Goal: Information Seeking & Learning: Find specific fact

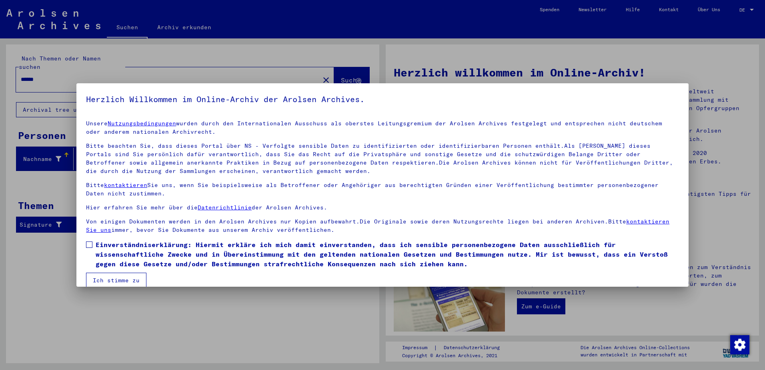
click at [720, 36] on div at bounding box center [382, 185] width 765 height 370
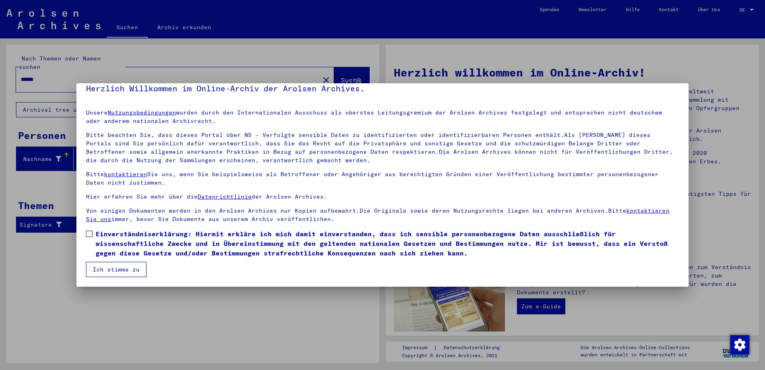
click at [122, 272] on button "Ich stimme zu" at bounding box center [116, 269] width 60 height 15
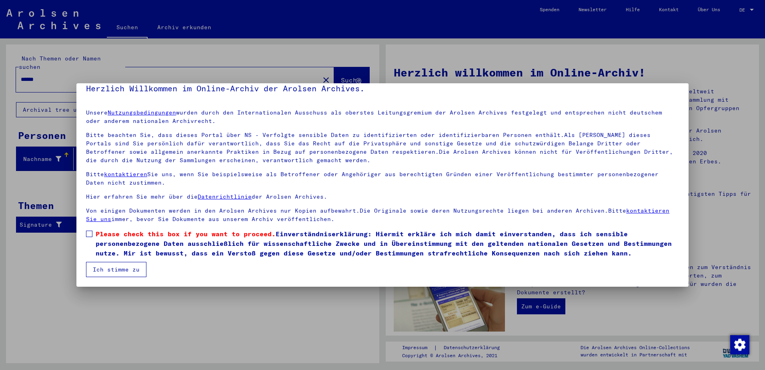
drag, startPoint x: 91, startPoint y: 235, endPoint x: 115, endPoint y: 267, distance: 39.9
click at [115, 267] on mat-dialog-content "Unsere Nutzungsbedingungen wurden durch den Internationalen Ausschuss als obers…" at bounding box center [382, 190] width 612 height 174
click at [90, 236] on span at bounding box center [89, 234] width 6 height 6
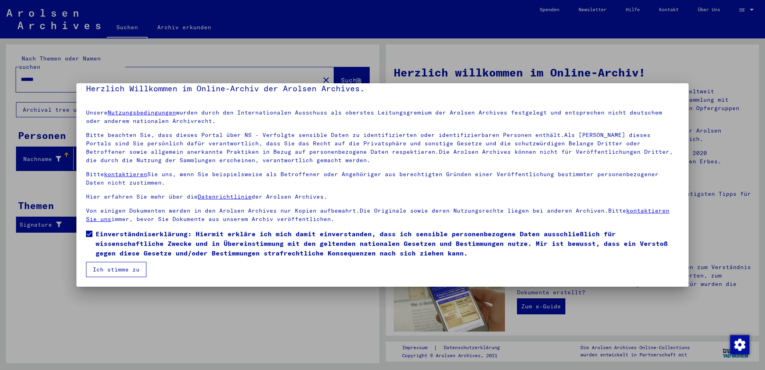
click at [107, 268] on button "Ich stimme zu" at bounding box center [116, 269] width 60 height 15
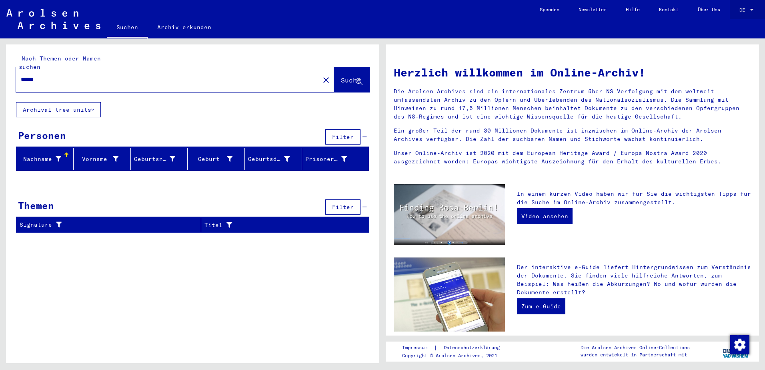
click at [745, 9] on span "DE" at bounding box center [744, 10] width 9 height 6
click at [736, 17] on span "English" at bounding box center [732, 14] width 20 height 6
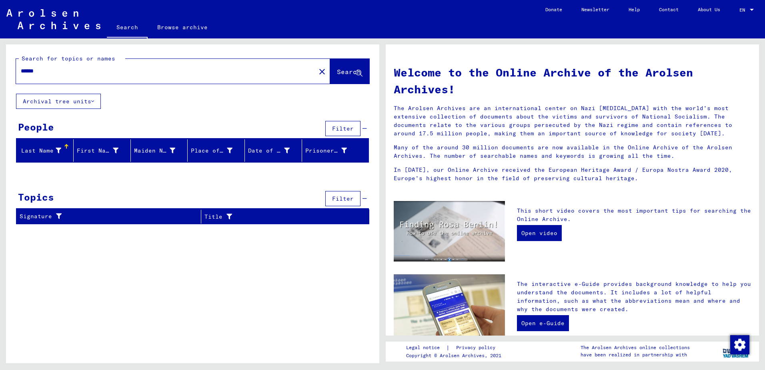
click at [191, 69] on input "******" at bounding box center [163, 71] width 285 height 8
type input "*********"
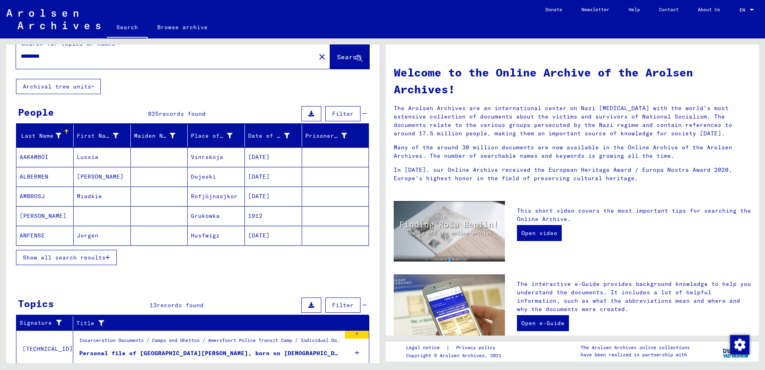
scroll to position [15, 0]
click at [110, 260] on button "Show all search results" at bounding box center [66, 256] width 101 height 15
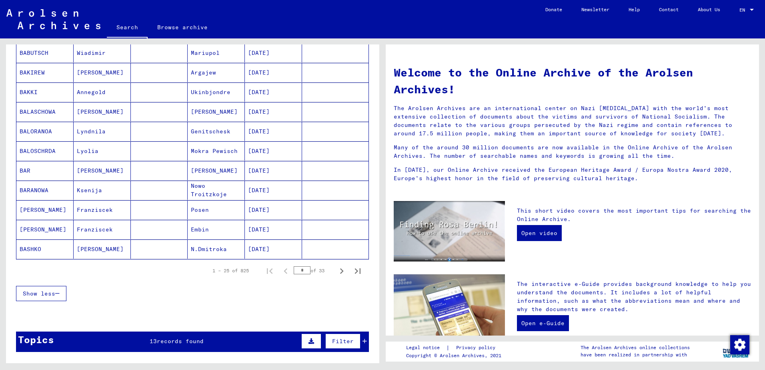
scroll to position [394, 0]
click at [336, 270] on icon "Next page" at bounding box center [341, 270] width 11 height 11
type input "*"
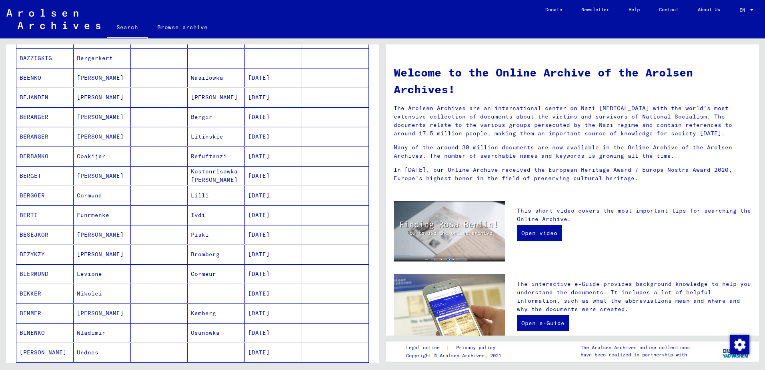
scroll to position [0, 0]
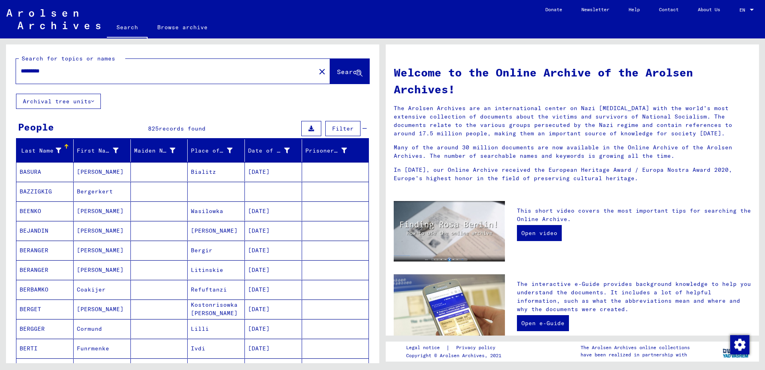
click at [55, 102] on button "Archival tree units" at bounding box center [58, 101] width 85 height 15
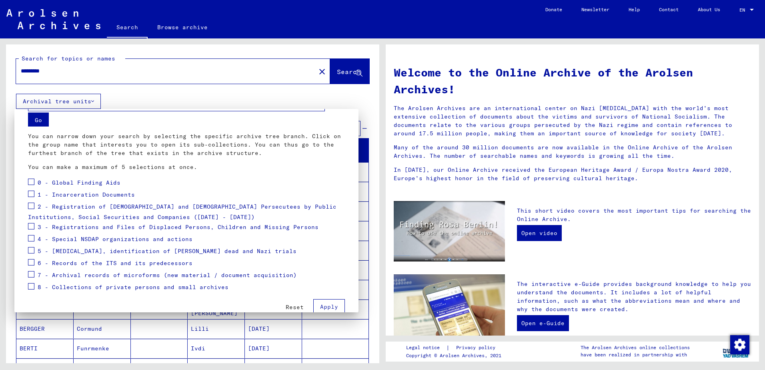
scroll to position [40, 0]
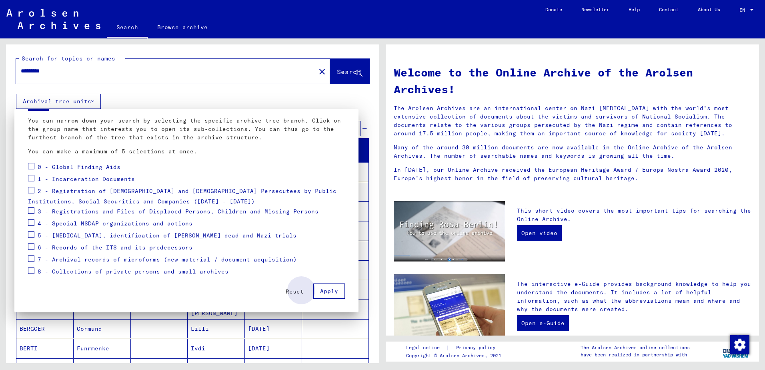
click at [320, 294] on span "Apply" at bounding box center [329, 290] width 18 height 7
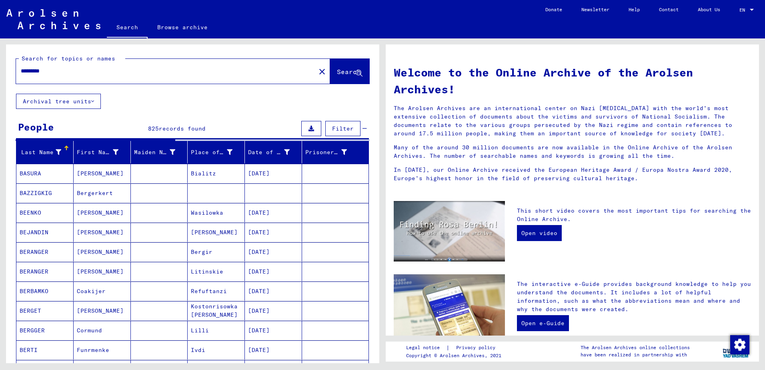
click at [39, 151] on div "Last Name" at bounding box center [41, 152] width 42 height 8
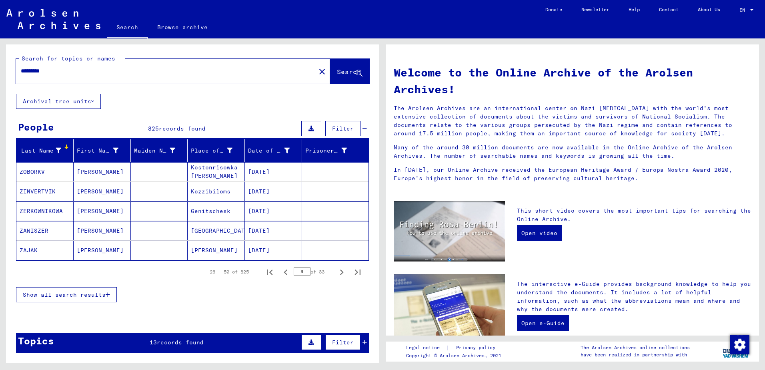
click at [39, 151] on div "Last Name" at bounding box center [41, 150] width 42 height 8
click at [348, 130] on span "Filter" at bounding box center [343, 128] width 22 height 7
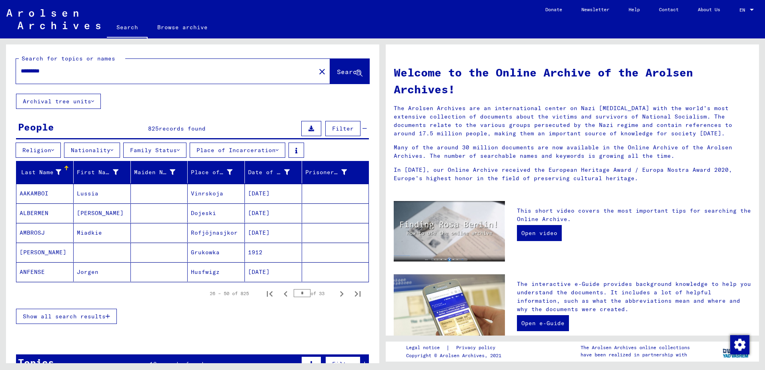
click at [68, 170] on div at bounding box center [66, 168] width 5 height 5
click at [103, 69] on input "*********" at bounding box center [163, 71] width 285 height 8
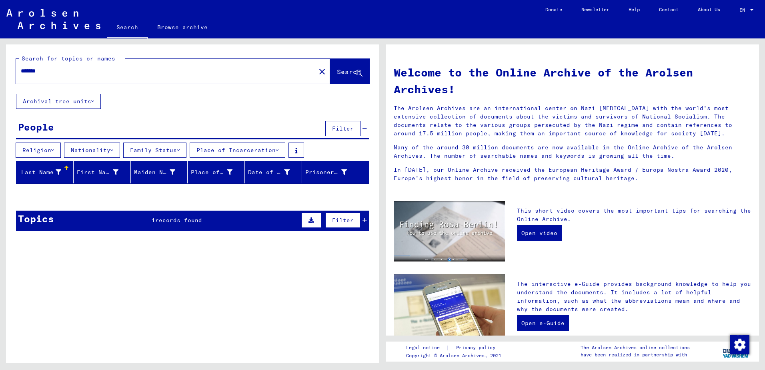
click at [103, 71] on input "*******" at bounding box center [163, 71] width 285 height 8
type input "*********"
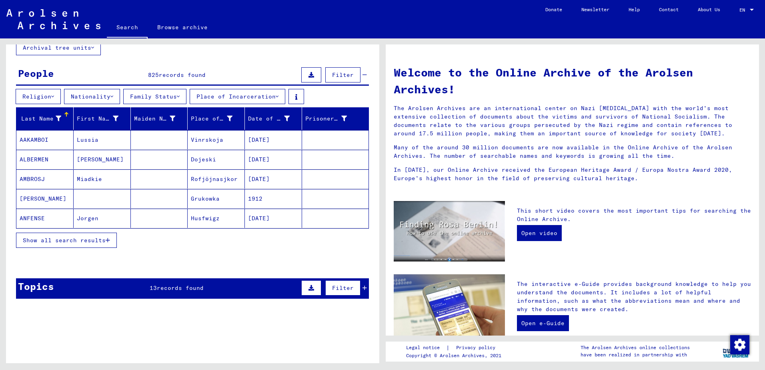
scroll to position [54, 0]
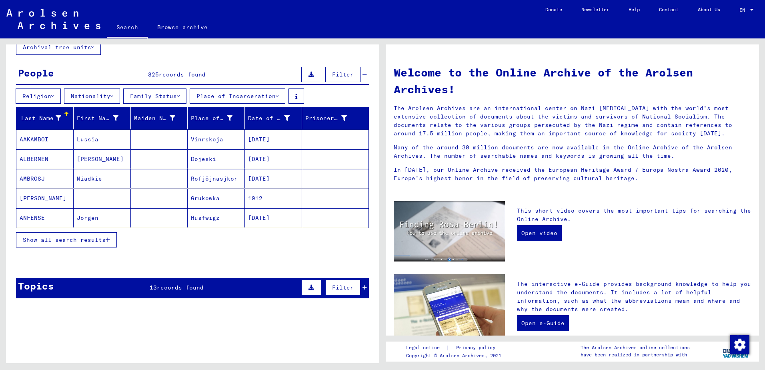
click at [96, 239] on span "Show all search results" at bounding box center [64, 239] width 83 height 7
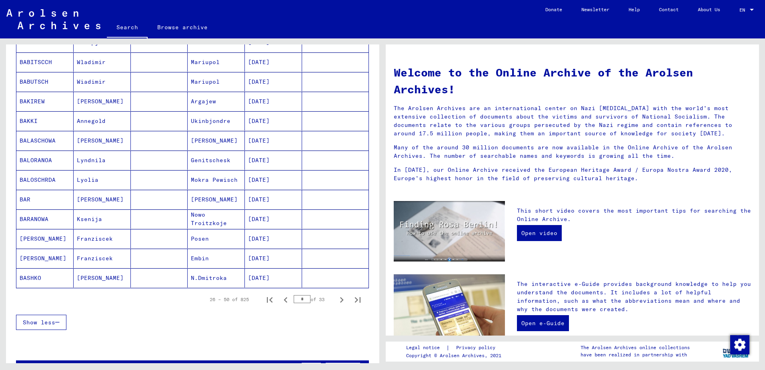
scroll to position [389, 0]
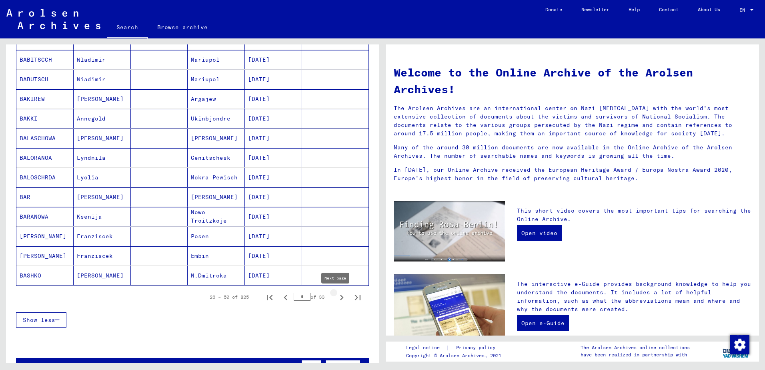
click at [336, 301] on icon "Next page" at bounding box center [341, 297] width 11 height 11
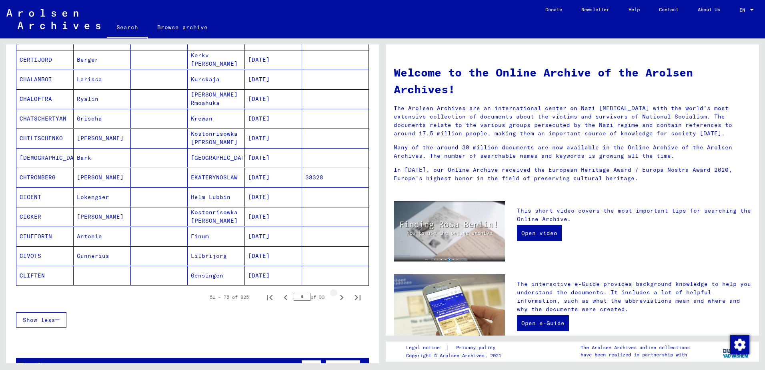
click at [336, 301] on icon "Next page" at bounding box center [341, 297] width 11 height 11
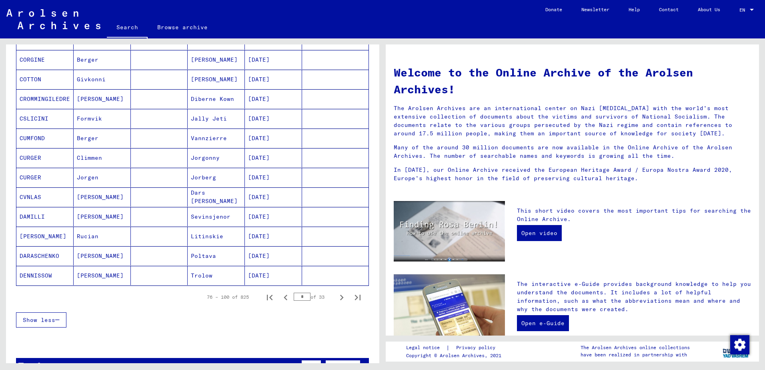
click at [336, 301] on icon "Next page" at bounding box center [341, 297] width 11 height 11
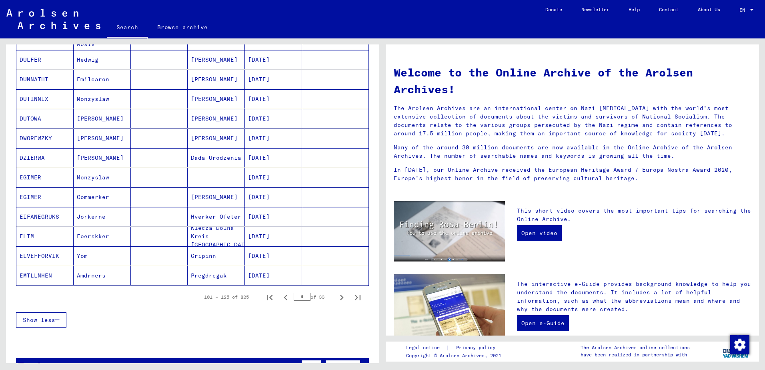
click at [336, 301] on icon "Next page" at bounding box center [341, 297] width 11 height 11
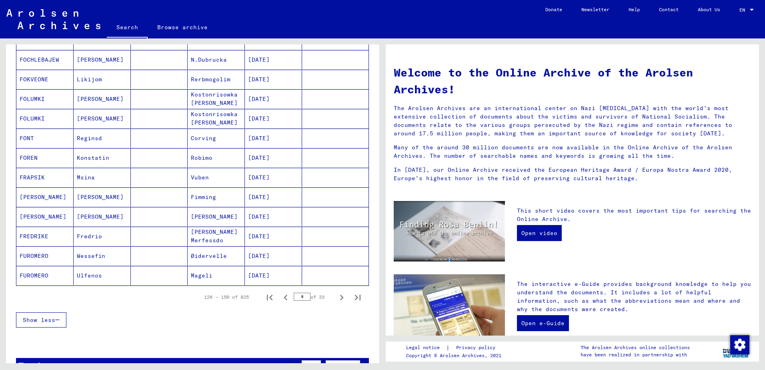
click at [336, 301] on icon "Next page" at bounding box center [341, 297] width 11 height 11
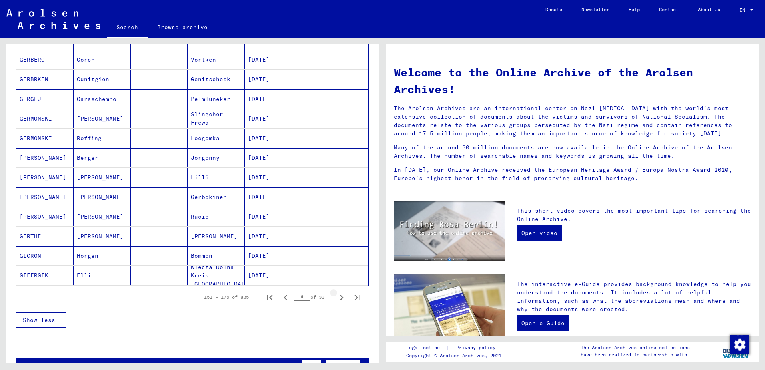
click at [336, 301] on icon "Next page" at bounding box center [341, 297] width 11 height 11
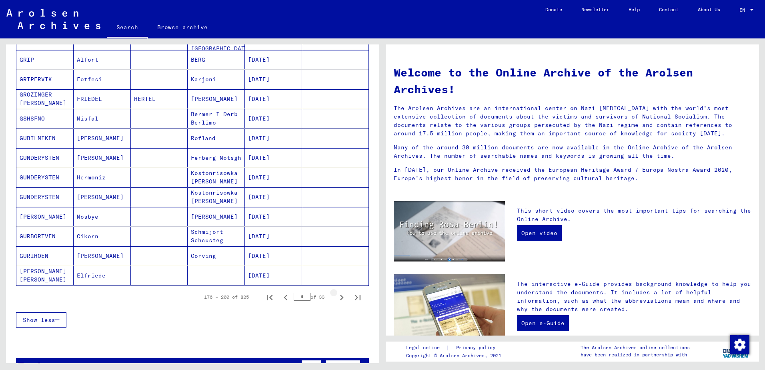
click at [336, 301] on icon "Next page" at bounding box center [341, 297] width 11 height 11
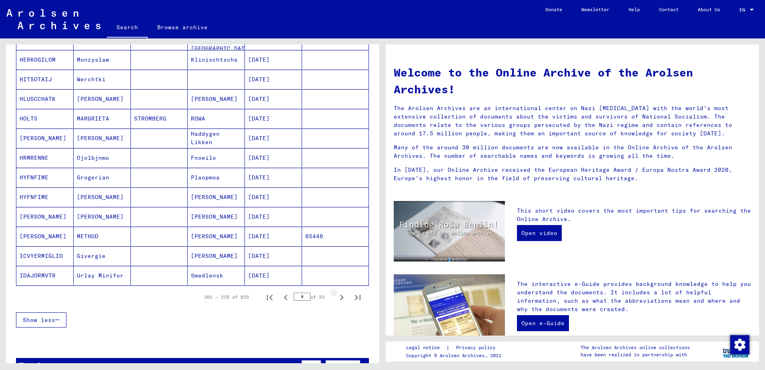
click at [336, 301] on icon "Next page" at bounding box center [341, 297] width 11 height 11
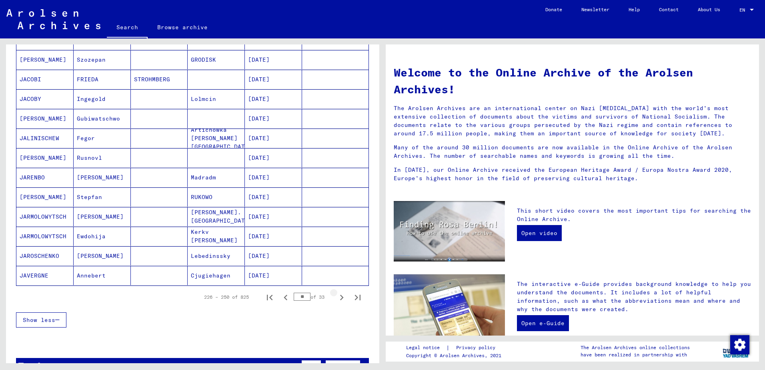
click at [336, 301] on icon "Next page" at bounding box center [341, 297] width 11 height 11
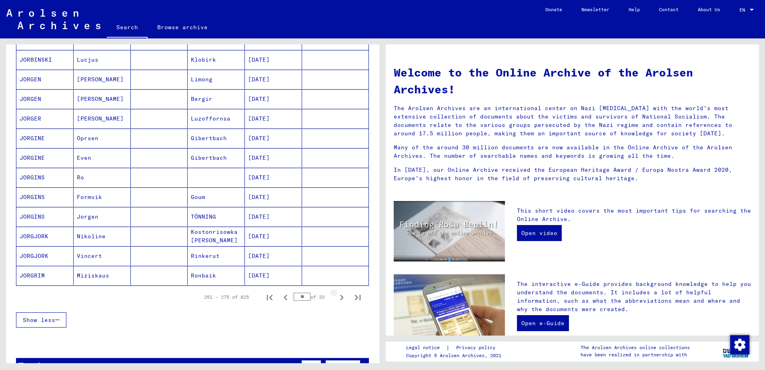
click at [336, 301] on icon "Next page" at bounding box center [341, 297] width 11 height 11
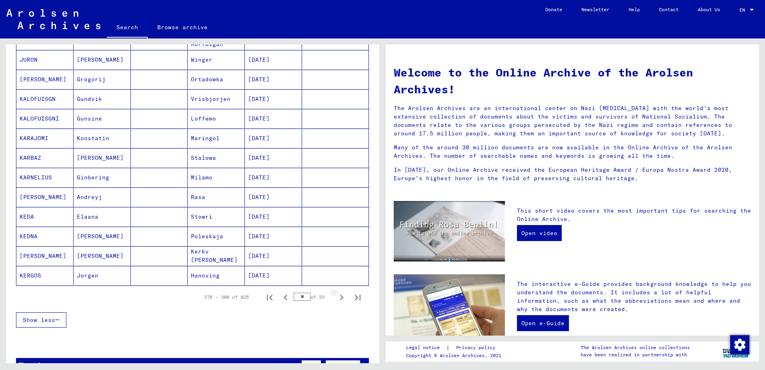
click at [336, 301] on icon "Next page" at bounding box center [341, 297] width 11 height 11
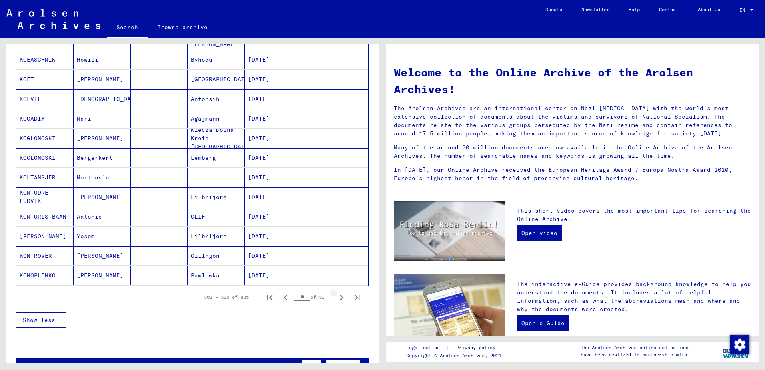
click at [336, 301] on icon "Next page" at bounding box center [341, 297] width 11 height 11
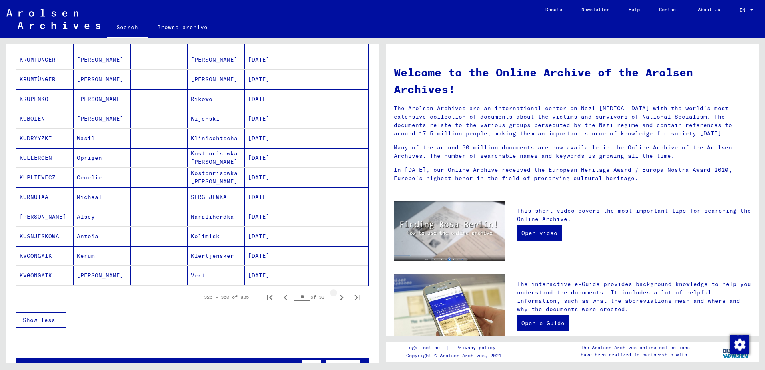
click at [336, 301] on icon "Next page" at bounding box center [341, 297] width 11 height 11
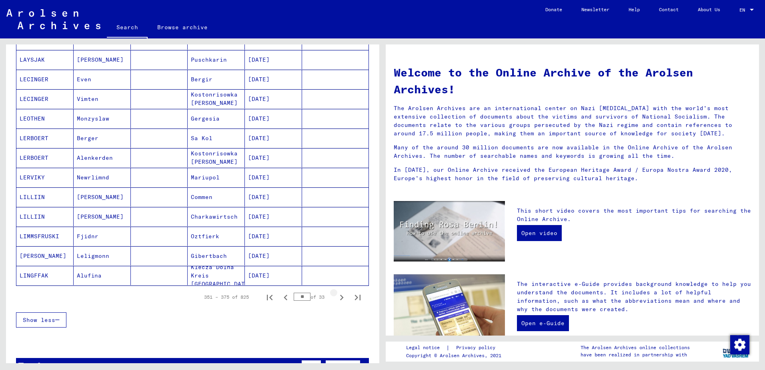
click at [336, 301] on icon "Next page" at bounding box center [341, 297] width 11 height 11
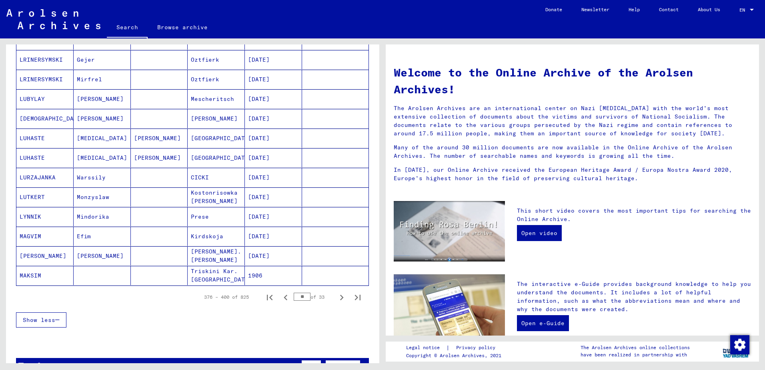
click at [336, 301] on icon "Next page" at bounding box center [341, 297] width 11 height 11
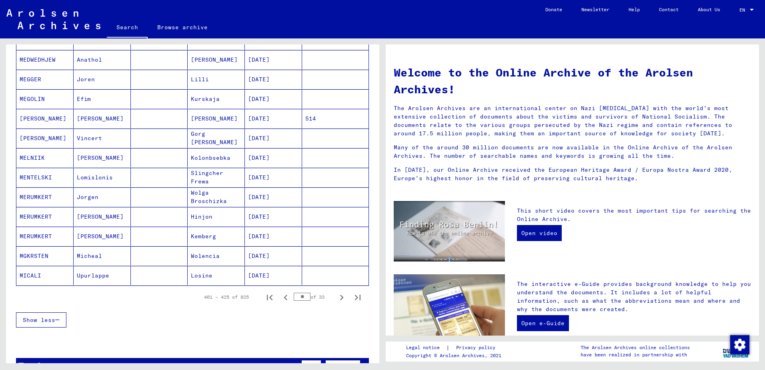
click at [336, 301] on icon "Next page" at bounding box center [341, 297] width 11 height 11
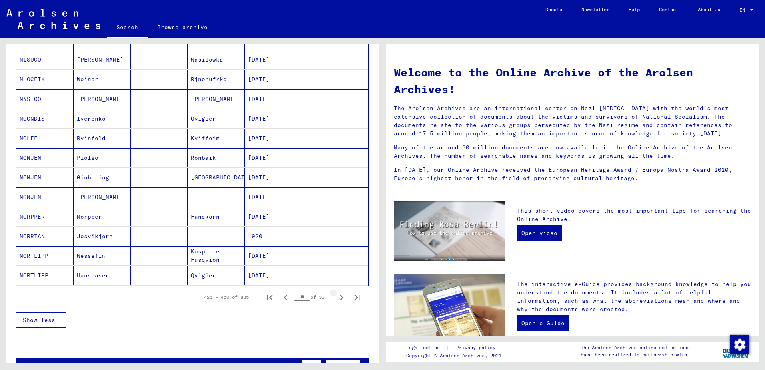
click at [336, 301] on icon "Next page" at bounding box center [341, 297] width 11 height 11
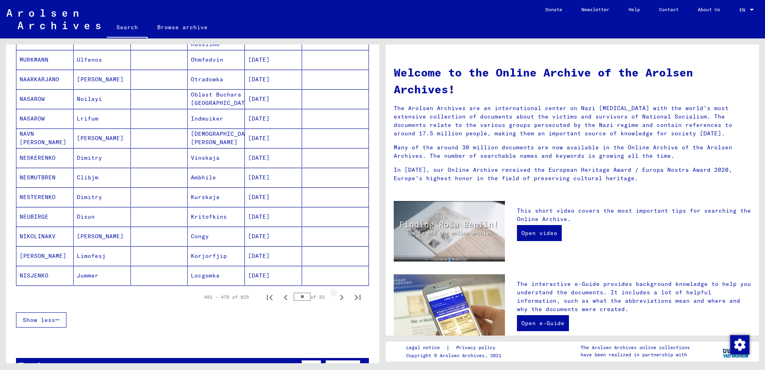
click at [336, 301] on icon "Next page" at bounding box center [341, 297] width 11 height 11
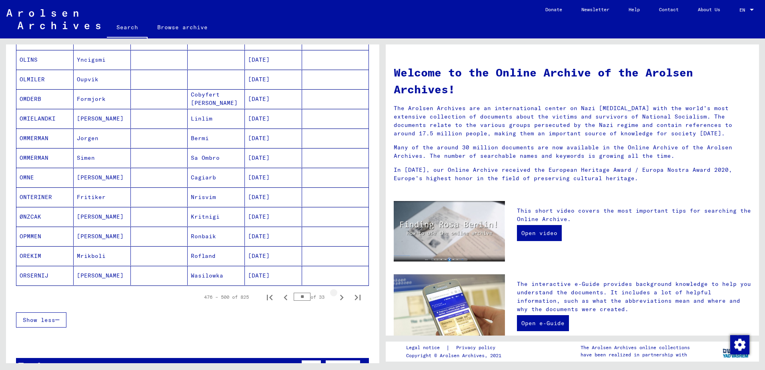
click at [336, 301] on icon "Next page" at bounding box center [341, 297] width 11 height 11
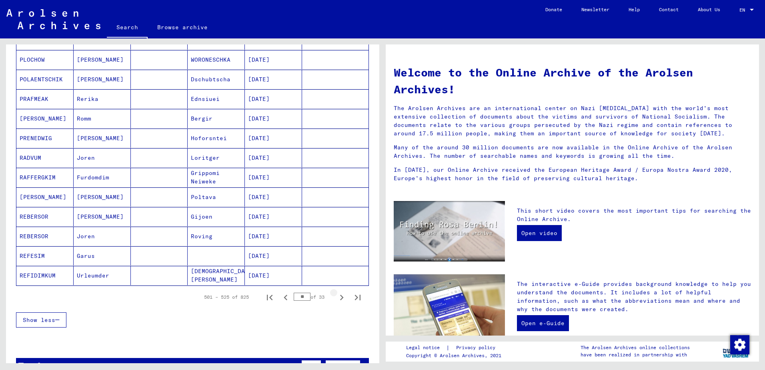
click at [336, 301] on icon "Next page" at bounding box center [341, 297] width 11 height 11
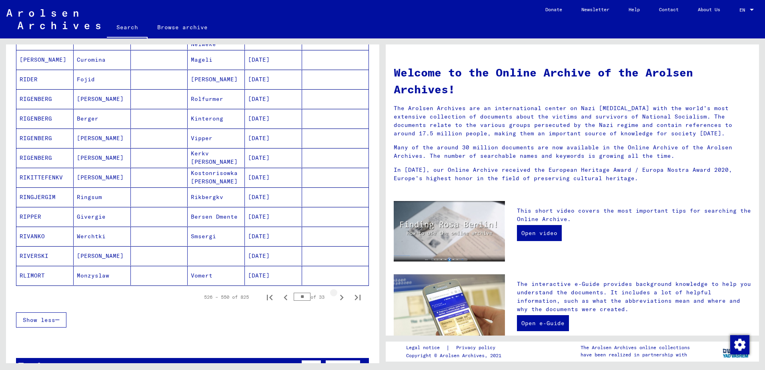
click at [336, 301] on icon "Next page" at bounding box center [341, 297] width 11 height 11
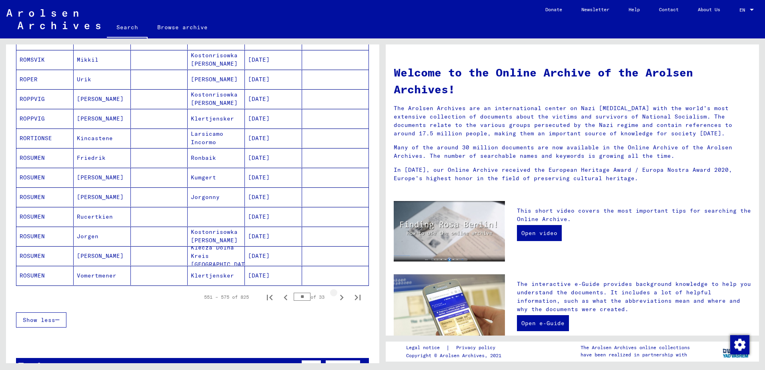
click at [336, 301] on icon "Next page" at bounding box center [341, 297] width 11 height 11
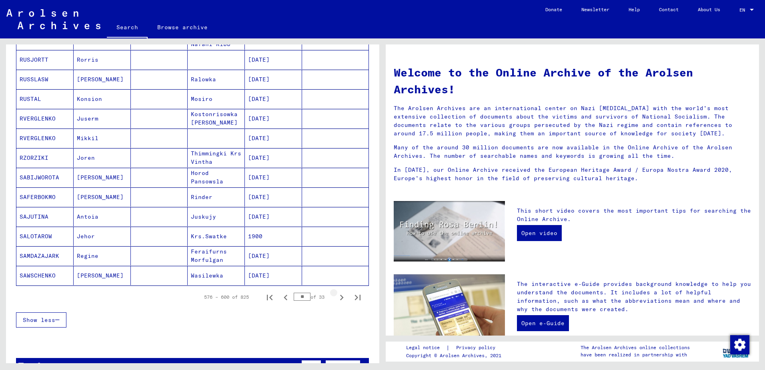
click at [336, 301] on icon "Next page" at bounding box center [341, 297] width 11 height 11
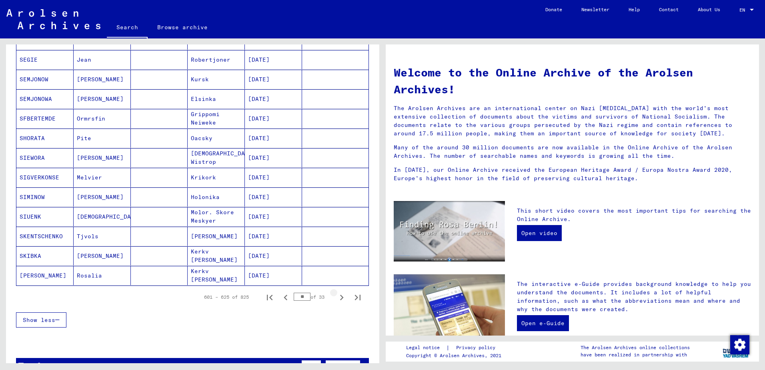
click at [336, 301] on icon "Next page" at bounding box center [341, 297] width 11 height 11
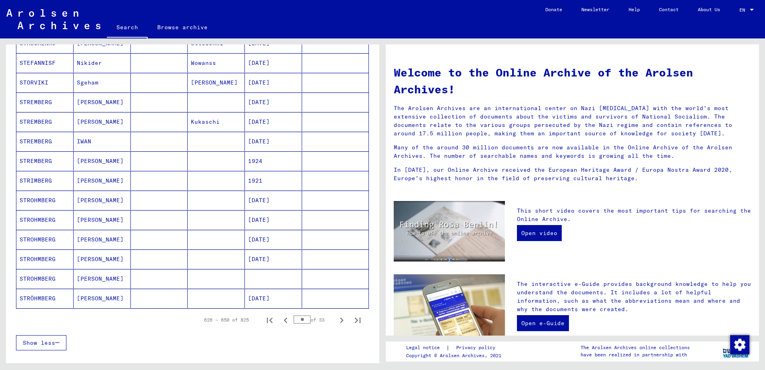
scroll to position [365, 0]
click at [340, 321] on icon "Next page" at bounding box center [342, 321] width 4 height 6
type input "**"
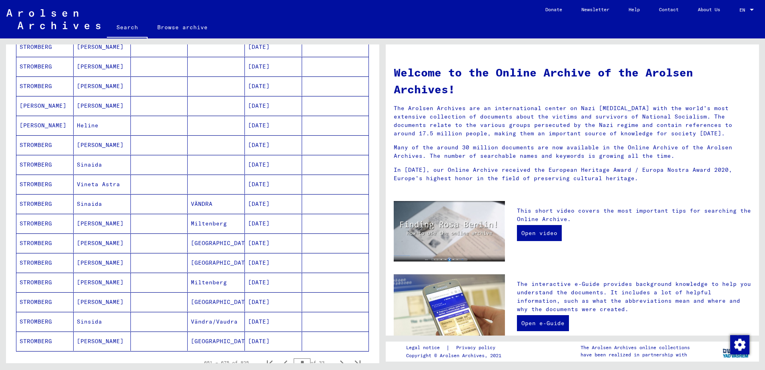
scroll to position [304, 0]
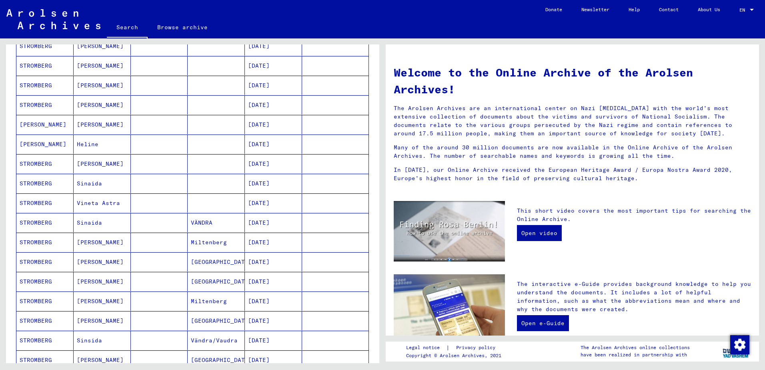
click at [84, 120] on mat-cell "[PERSON_NAME]" at bounding box center [102, 124] width 57 height 19
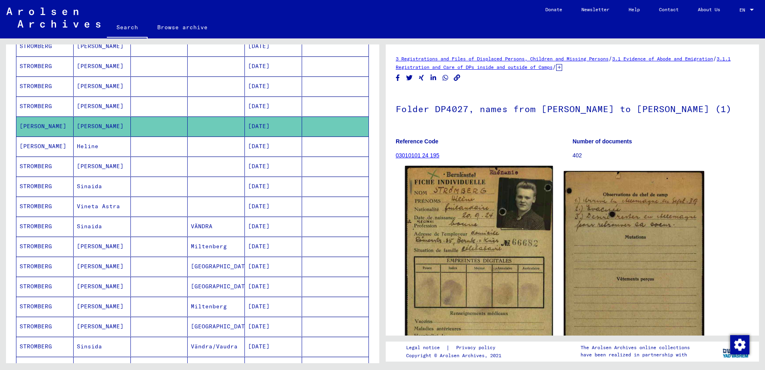
click at [483, 265] on img at bounding box center [479, 271] width 148 height 210
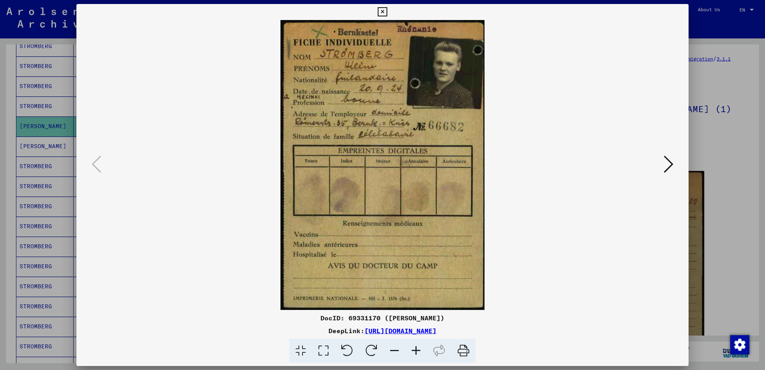
click at [669, 162] on icon at bounding box center [669, 163] width 10 height 19
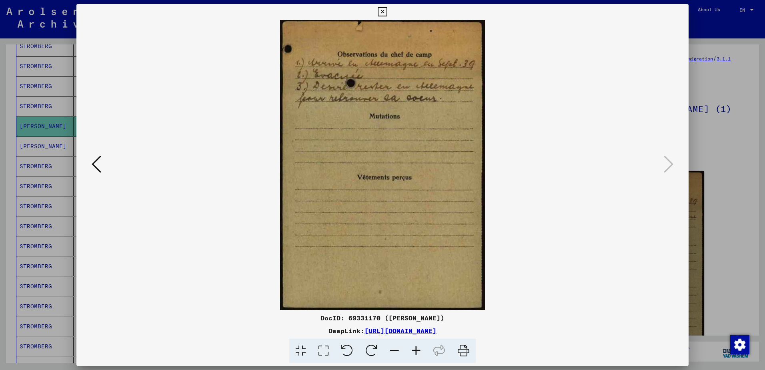
click at [100, 169] on icon at bounding box center [97, 163] width 10 height 19
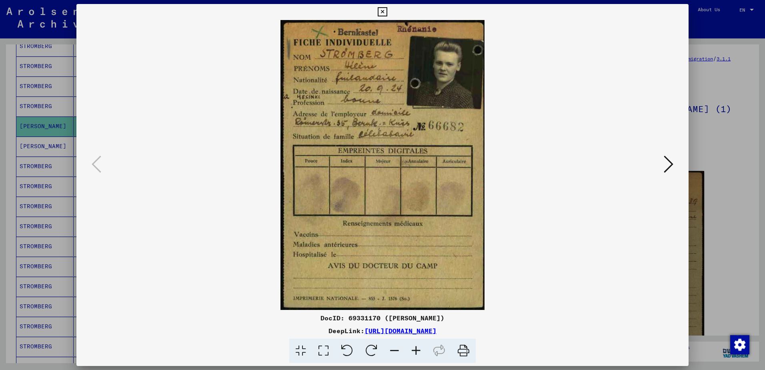
click at [724, 263] on div at bounding box center [382, 185] width 765 height 370
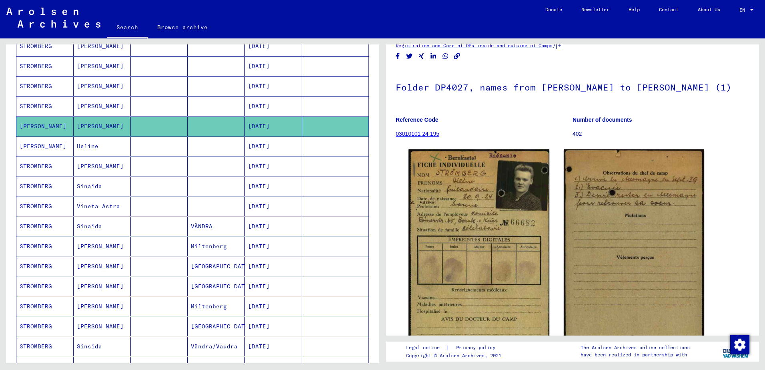
scroll to position [22, 0]
click at [108, 152] on mat-cell "Heline" at bounding box center [102, 146] width 57 height 20
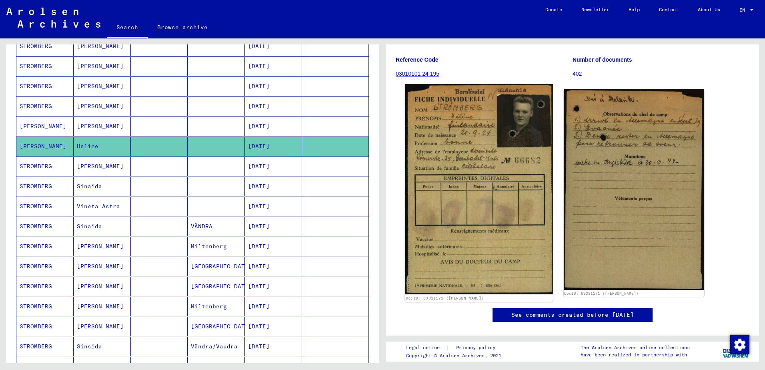
scroll to position [74, 0]
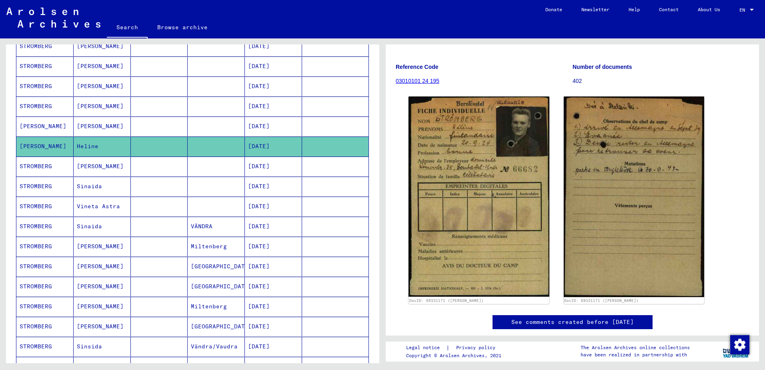
click at [112, 226] on mat-cell "Sinaida" at bounding box center [102, 227] width 57 height 20
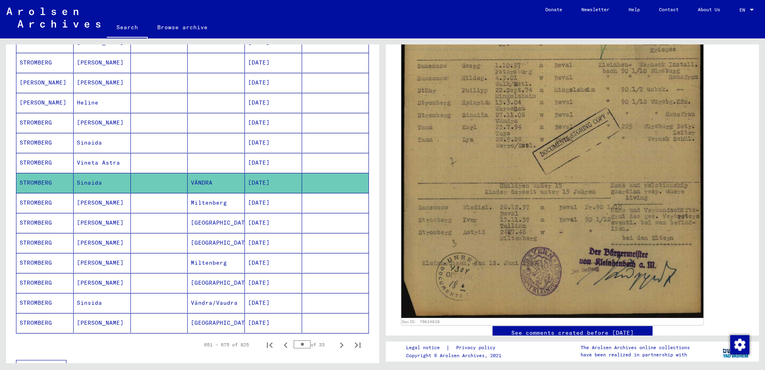
scroll to position [257, 0]
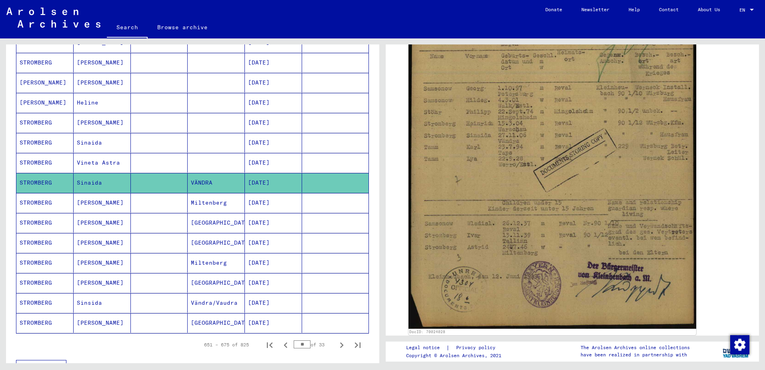
click at [102, 241] on mat-cell "[PERSON_NAME]" at bounding box center [102, 243] width 57 height 20
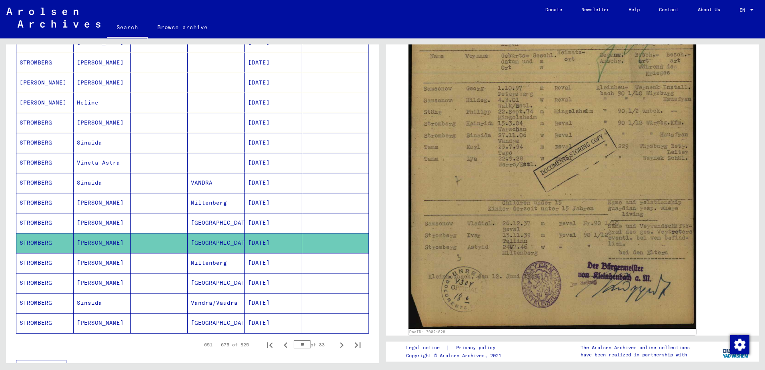
click at [102, 241] on mat-cell "[PERSON_NAME]" at bounding box center [102, 243] width 57 height 20
click at [215, 245] on mat-cell "[GEOGRAPHIC_DATA]" at bounding box center [216, 243] width 57 height 20
click at [209, 261] on mat-cell "Miltenberg" at bounding box center [216, 263] width 57 height 20
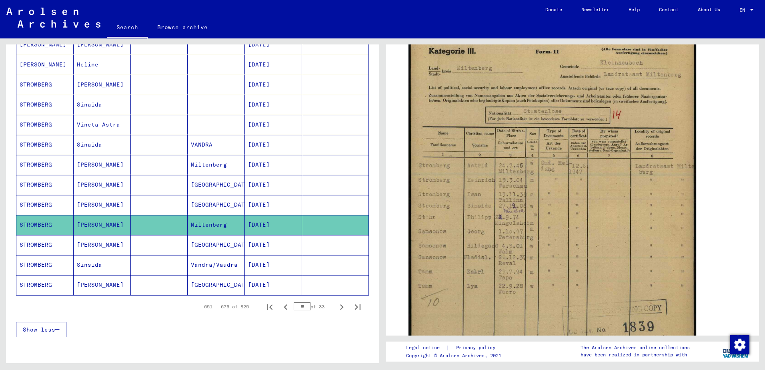
scroll to position [389, 0]
click at [340, 308] on icon "Next page" at bounding box center [342, 307] width 4 height 6
type input "**"
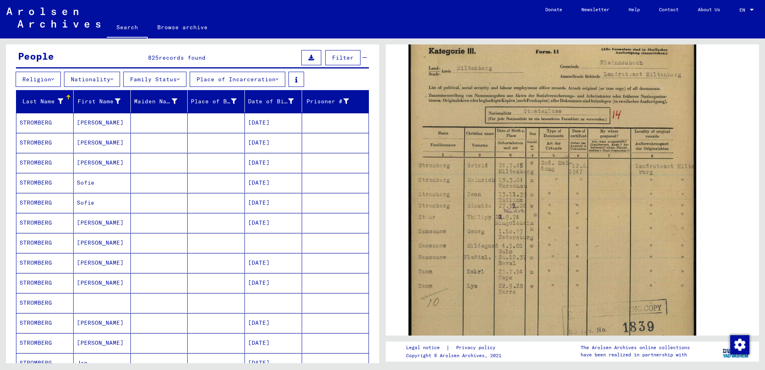
scroll to position [70, 0]
click at [96, 182] on mat-cell "Sofie" at bounding box center [102, 183] width 57 height 20
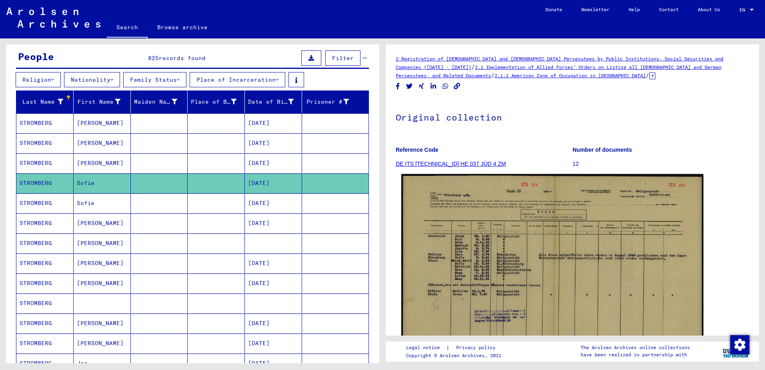
click at [473, 230] on img at bounding box center [552, 283] width 302 height 218
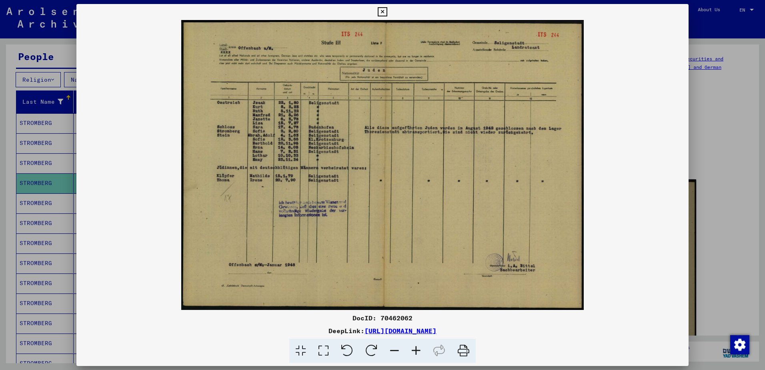
click at [583, 217] on img at bounding box center [382, 165] width 612 height 290
click at [737, 240] on div at bounding box center [382, 185] width 765 height 370
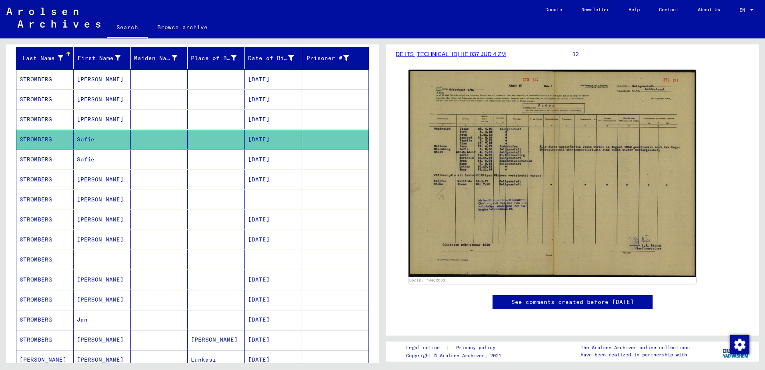
scroll to position [114, 0]
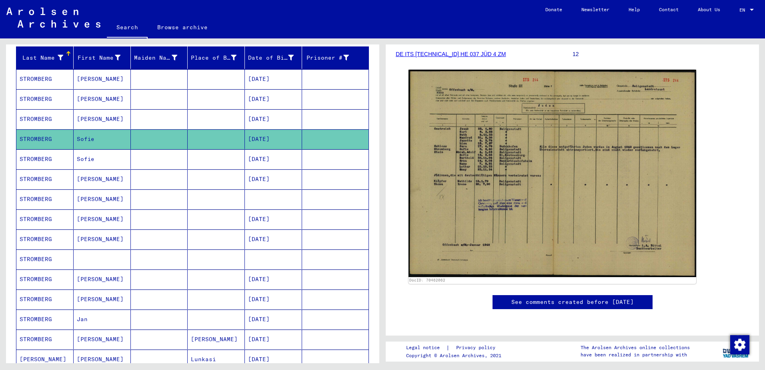
click at [111, 181] on mat-cell "[PERSON_NAME]" at bounding box center [102, 179] width 57 height 20
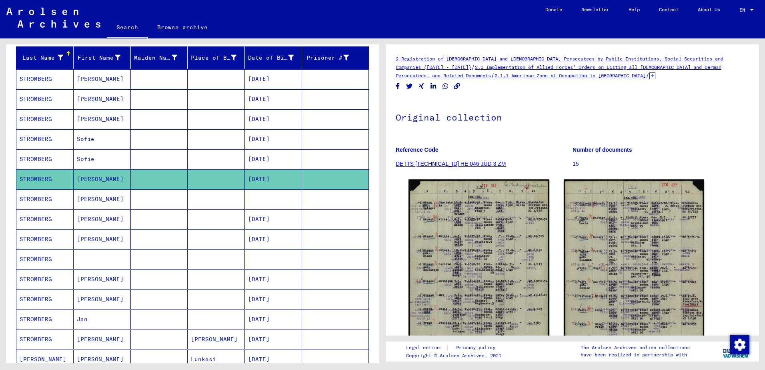
click at [118, 197] on mat-cell "[PERSON_NAME]" at bounding box center [102, 199] width 57 height 20
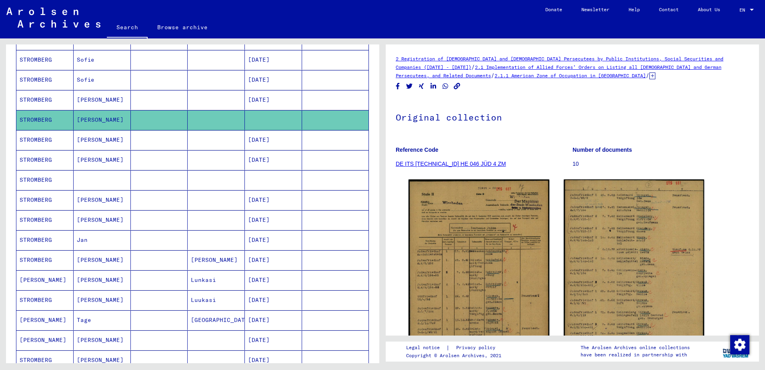
scroll to position [206, 0]
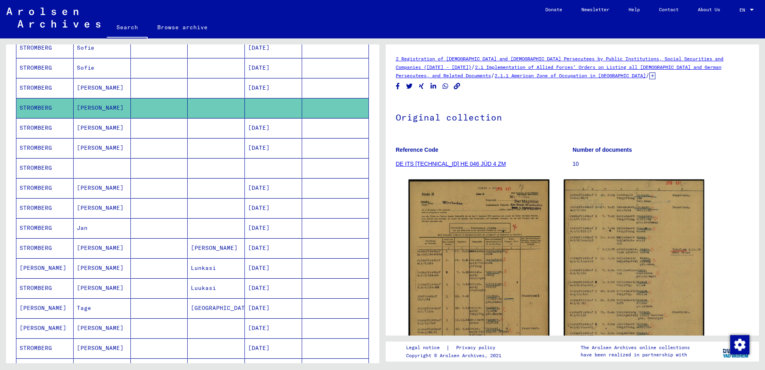
click at [108, 269] on mat-cell "[PERSON_NAME]" at bounding box center [102, 268] width 57 height 20
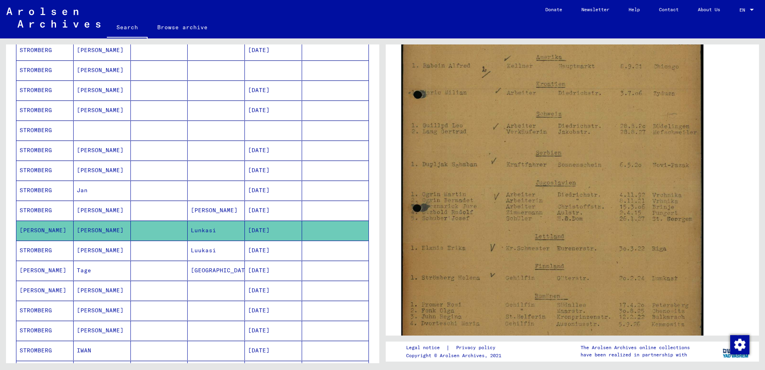
scroll to position [229, 0]
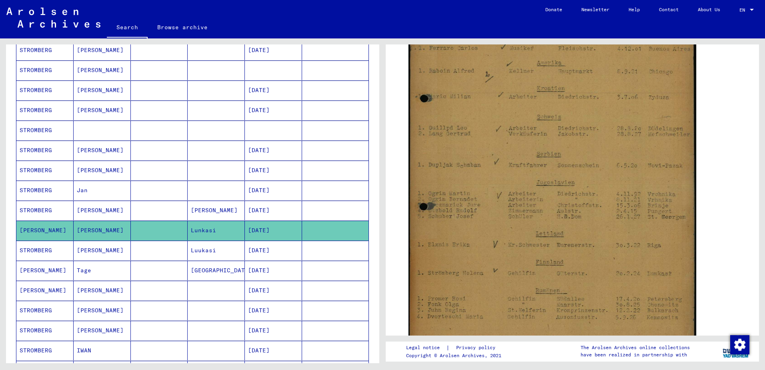
click at [97, 248] on mat-cell "[PERSON_NAME]" at bounding box center [102, 251] width 57 height 20
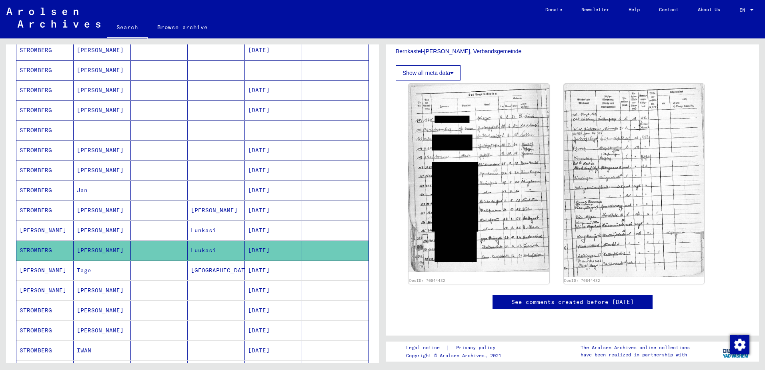
scroll to position [213, 0]
click at [92, 275] on mat-cell "Tage" at bounding box center [102, 271] width 57 height 20
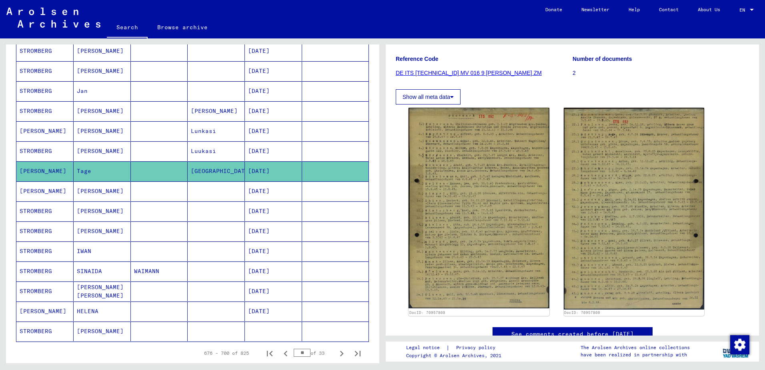
scroll to position [343, 0]
click at [336, 354] on icon "Next page" at bounding box center [341, 352] width 11 height 11
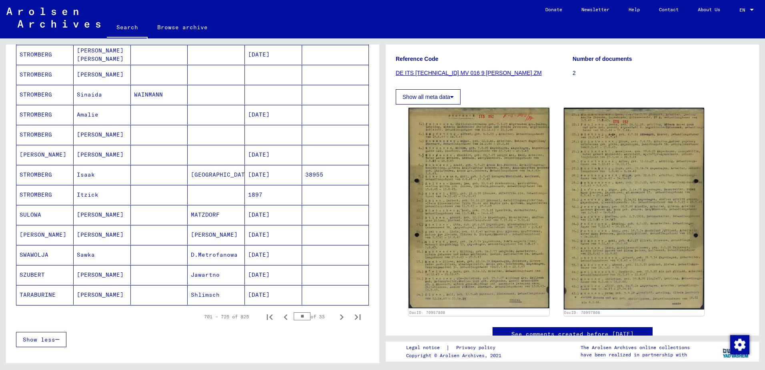
scroll to position [379, 0]
click at [336, 317] on icon "Next page" at bounding box center [341, 316] width 11 height 11
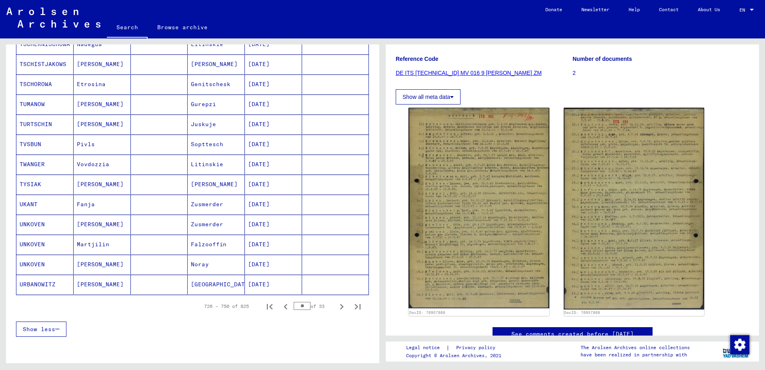
scroll to position [389, 0]
click at [283, 307] on icon "Previous page" at bounding box center [285, 306] width 11 height 11
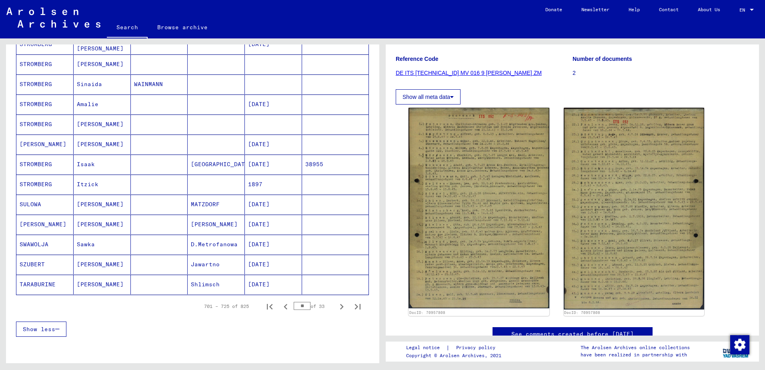
click at [283, 307] on icon "Previous page" at bounding box center [285, 306] width 11 height 11
type input "**"
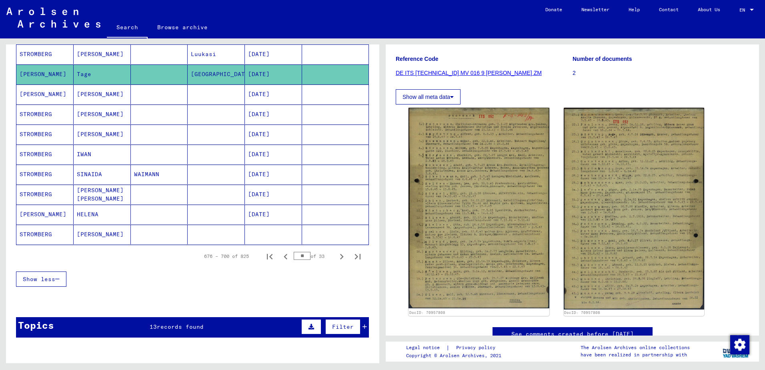
scroll to position [440, 0]
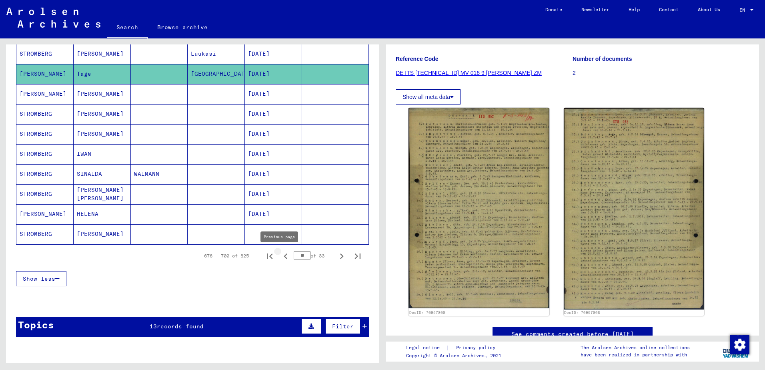
click at [280, 256] on icon "Previous page" at bounding box center [285, 256] width 11 height 11
type input "**"
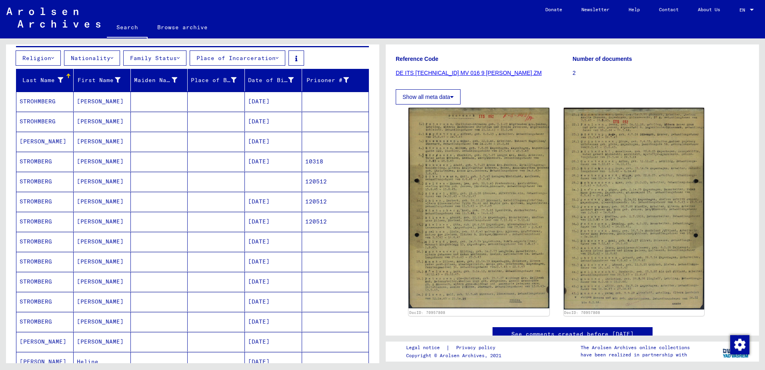
scroll to position [91, 0]
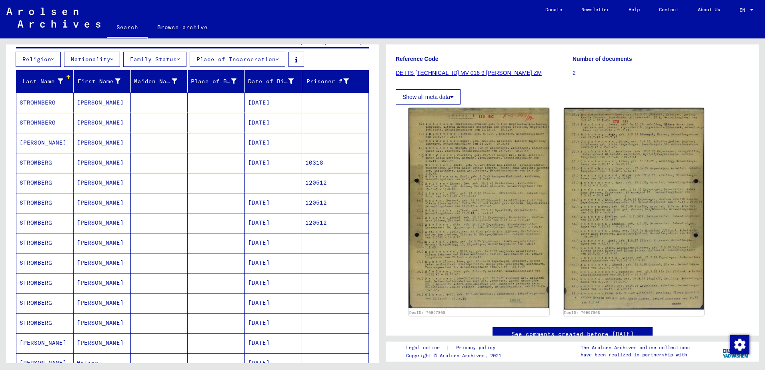
click at [115, 151] on mat-cell "[PERSON_NAME]" at bounding box center [102, 143] width 57 height 20
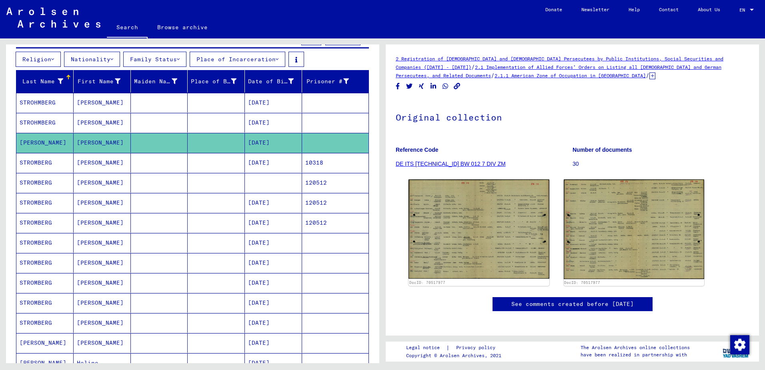
click at [97, 120] on mat-cell "[PERSON_NAME]" at bounding box center [102, 123] width 57 height 20
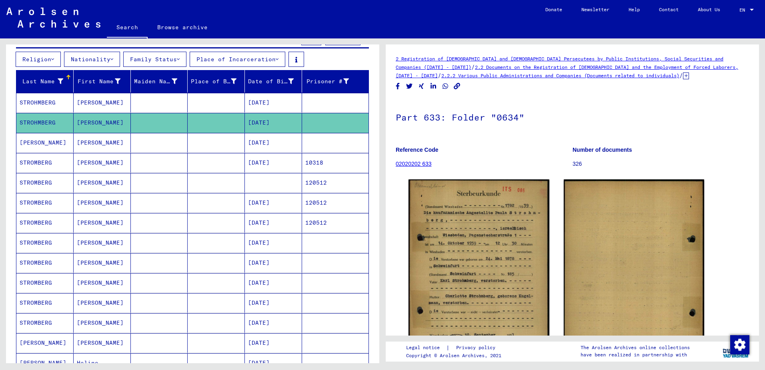
click at [92, 110] on mat-cell "[PERSON_NAME]" at bounding box center [102, 103] width 57 height 20
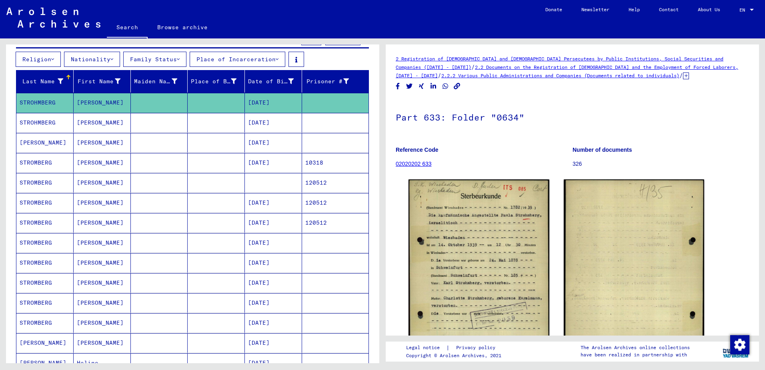
click at [109, 184] on mat-cell "[PERSON_NAME]" at bounding box center [102, 183] width 57 height 20
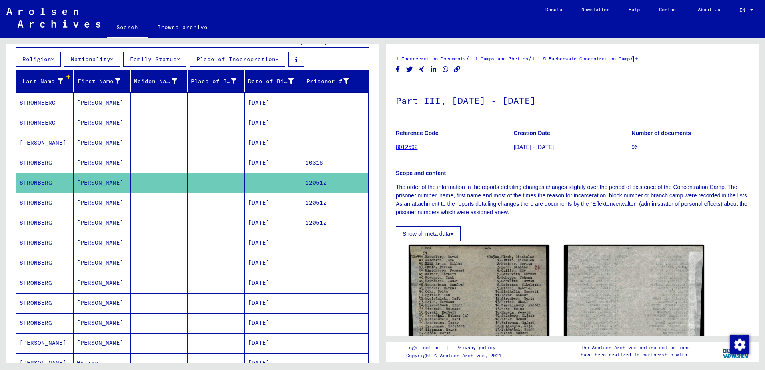
scroll to position [142, 0]
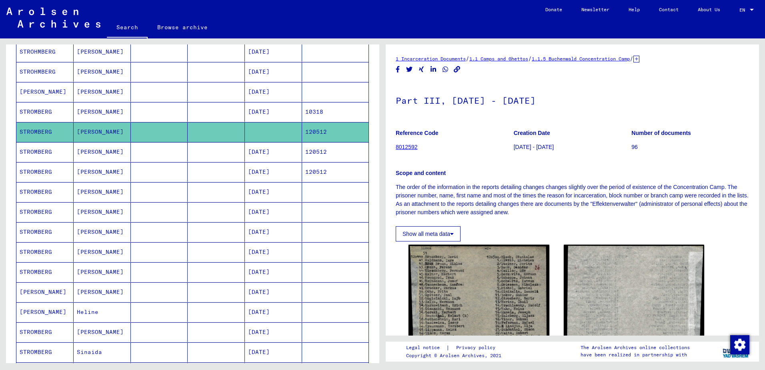
click at [96, 171] on mat-cell "[PERSON_NAME]" at bounding box center [102, 172] width 57 height 20
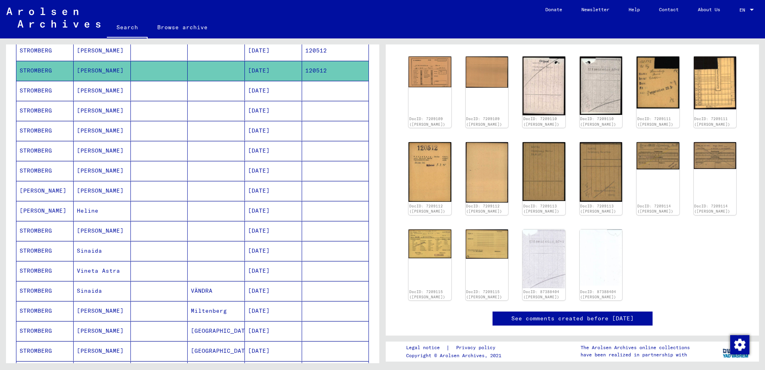
scroll to position [243, 0]
click at [106, 172] on mat-cell "[PERSON_NAME]" at bounding box center [102, 170] width 57 height 20
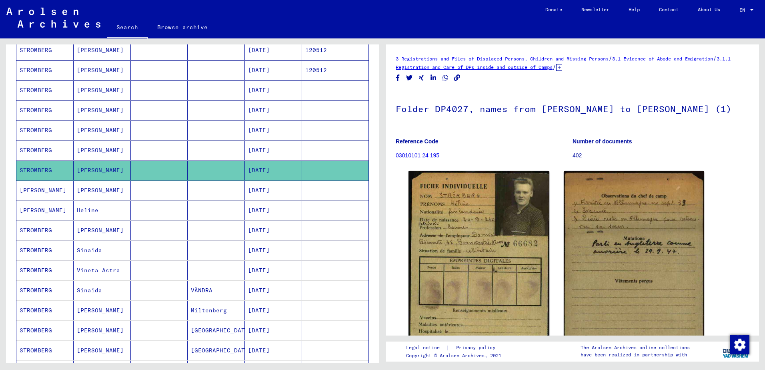
click at [103, 188] on mat-cell "[PERSON_NAME]" at bounding box center [102, 190] width 57 height 20
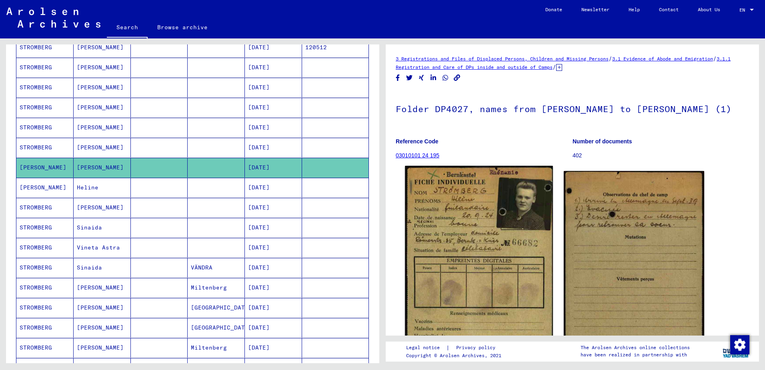
click at [465, 279] on img at bounding box center [479, 271] width 148 height 210
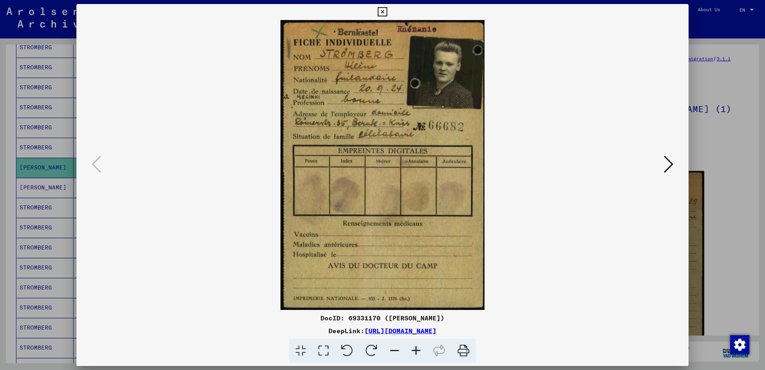
click at [671, 174] on icon at bounding box center [669, 163] width 10 height 19
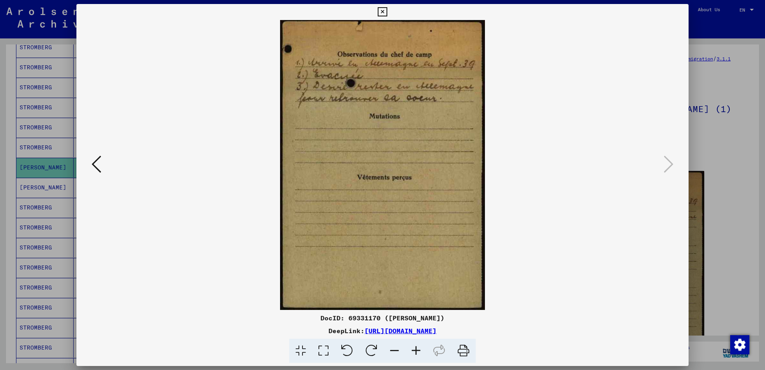
click at [739, 177] on div at bounding box center [382, 185] width 765 height 370
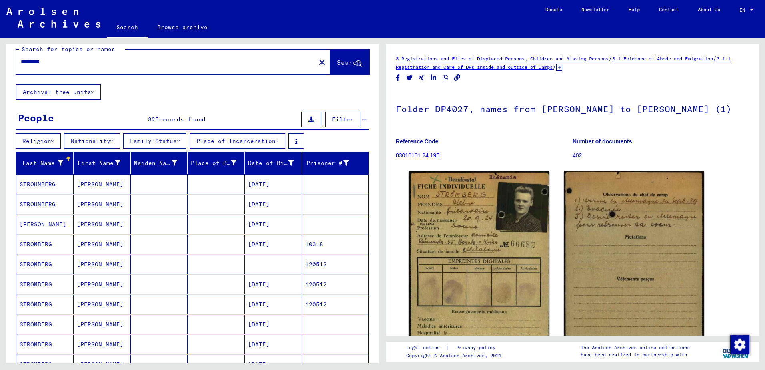
scroll to position [8, 0]
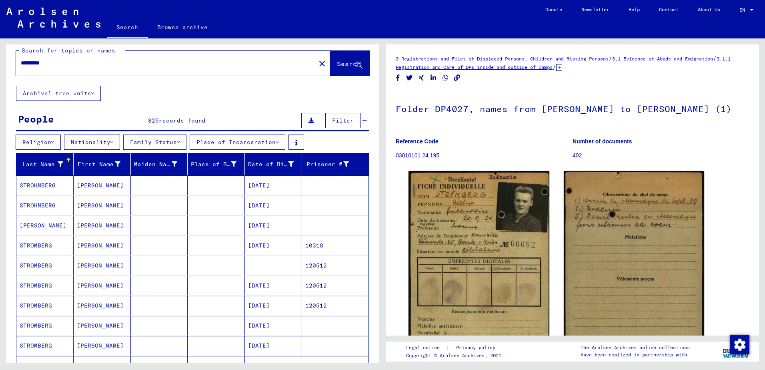
click at [139, 61] on input "*********" at bounding box center [166, 63] width 290 height 8
type input "*********"
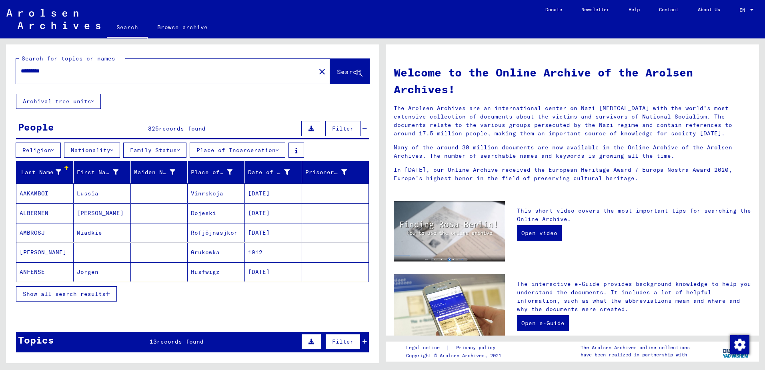
click at [87, 294] on span "Show all search results" at bounding box center [64, 293] width 83 height 7
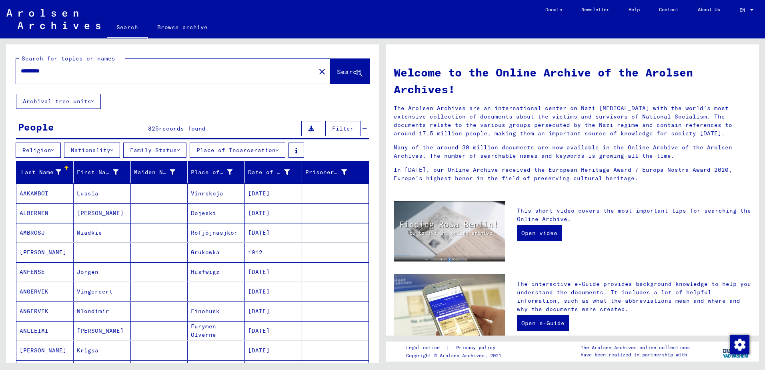
click at [85, 72] on input "*********" at bounding box center [163, 71] width 285 height 8
type input "*******"
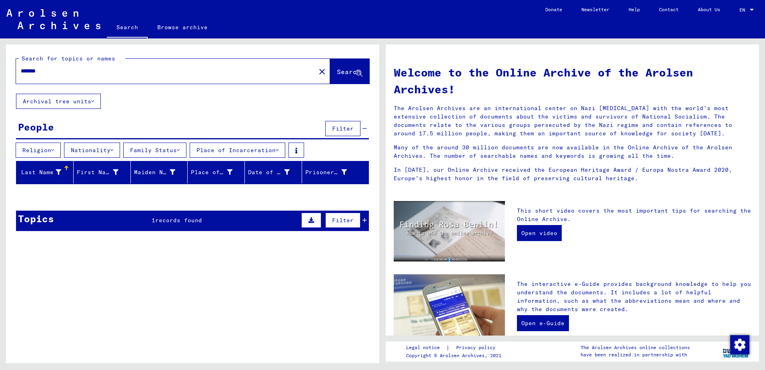
click at [214, 227] on div "Topics 1 records found Filter" at bounding box center [192, 220] width 353 height 20
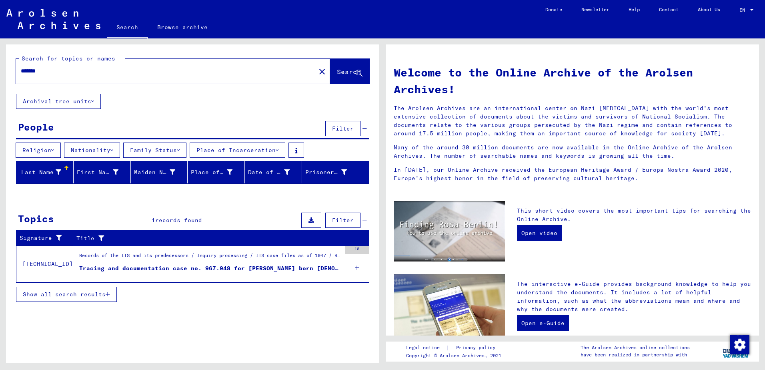
click at [235, 266] on div "Tracing and documentation case no. 967.948 for [PERSON_NAME] born [DEMOGRAPHIC_…" at bounding box center [210, 268] width 262 height 8
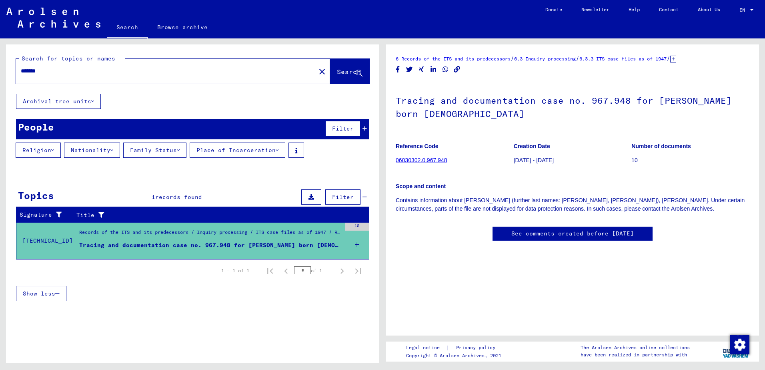
click at [433, 162] on link "06030302.0.967.948" at bounding box center [421, 160] width 51 height 6
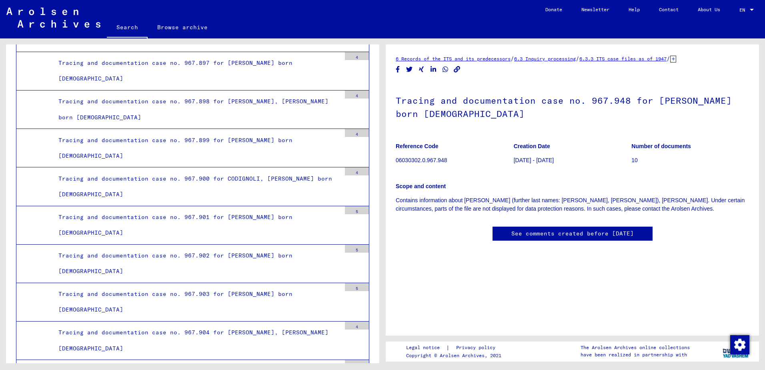
scroll to position [29715, 0]
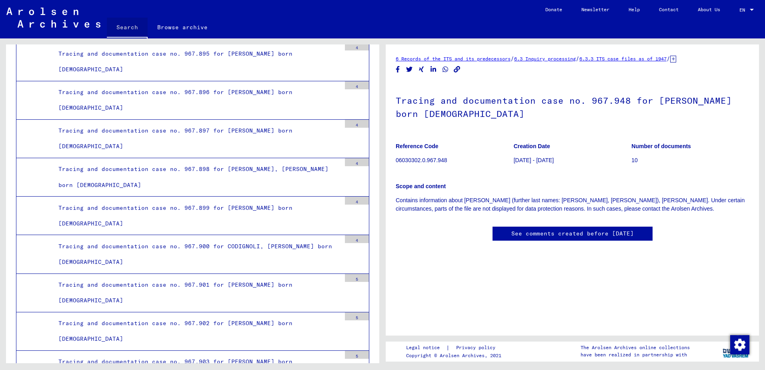
click at [122, 22] on link "Search" at bounding box center [127, 28] width 41 height 21
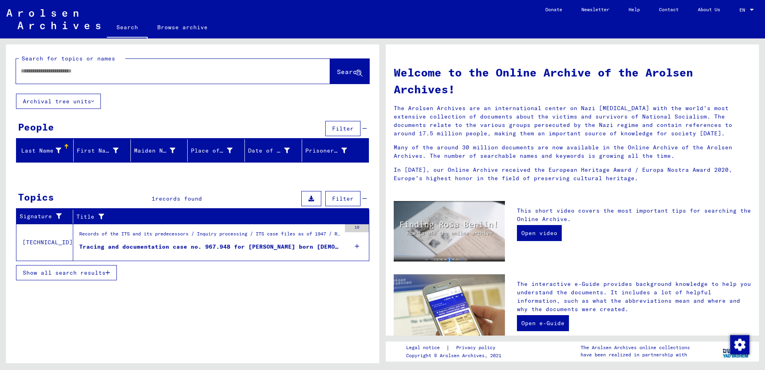
click at [150, 67] on input "text" at bounding box center [163, 71] width 285 height 8
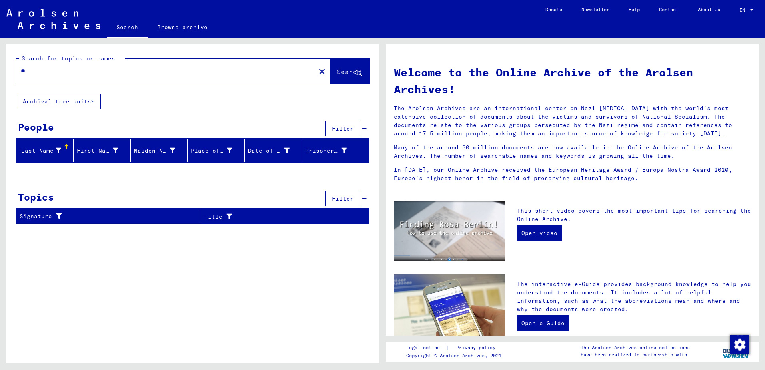
type input "*"
type input "******"
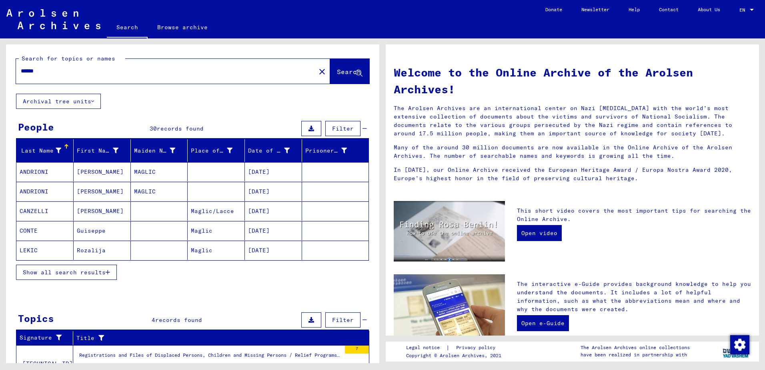
click at [146, 190] on mat-cell "MAGLIC" at bounding box center [159, 191] width 57 height 19
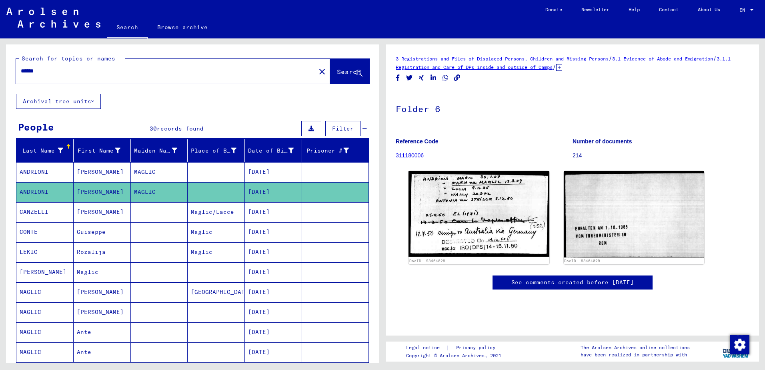
scroll to position [45, 0]
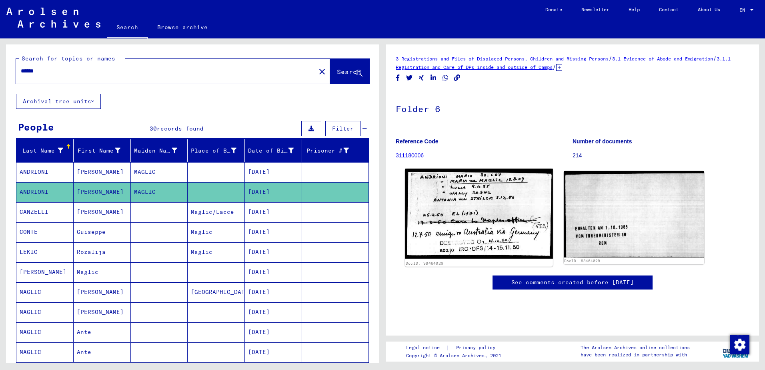
click at [445, 168] on img at bounding box center [479, 213] width 148 height 90
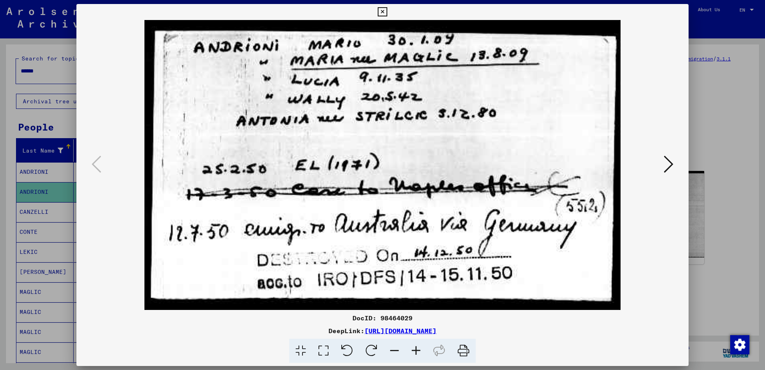
click at [717, 242] on div at bounding box center [382, 185] width 765 height 370
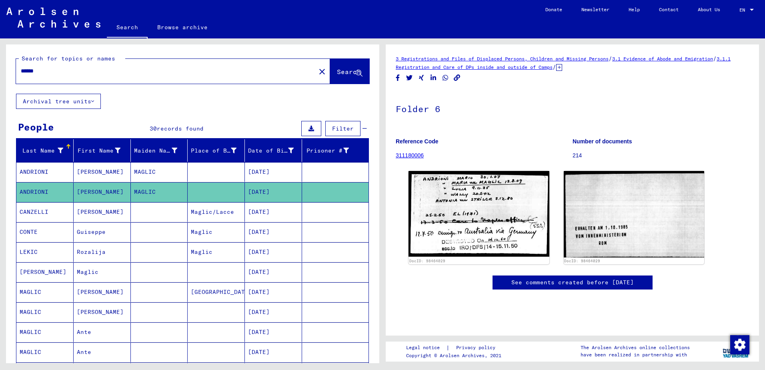
click at [131, 175] on mat-cell "MAGLIC" at bounding box center [159, 172] width 57 height 20
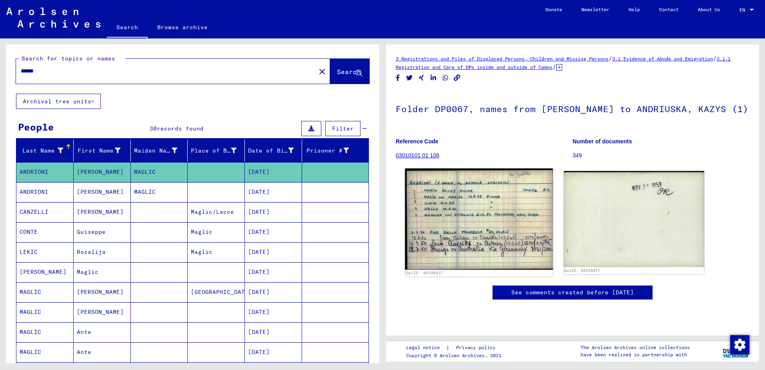
click at [433, 251] on img at bounding box center [479, 218] width 148 height 101
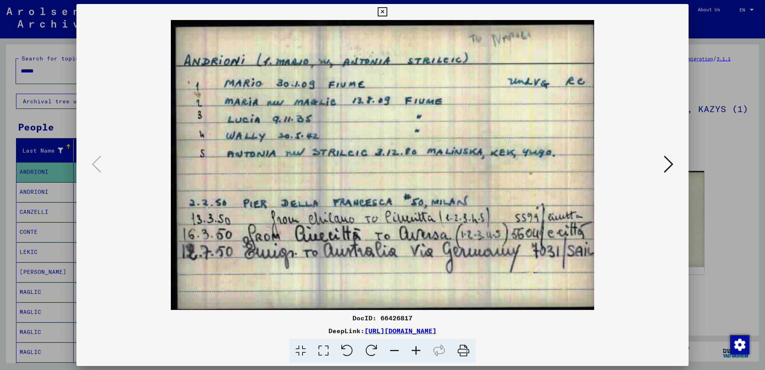
click at [70, 243] on div at bounding box center [382, 185] width 765 height 370
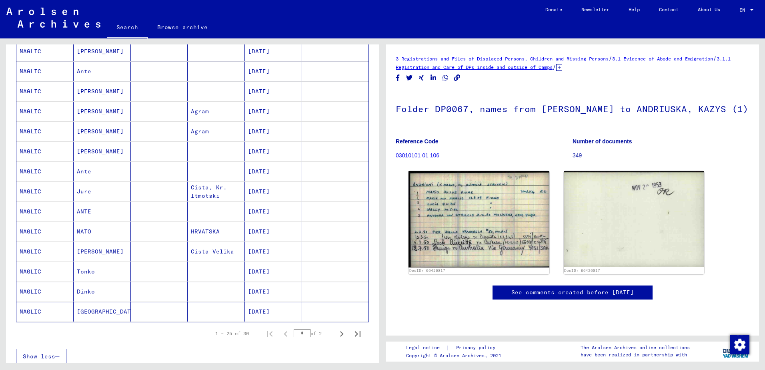
scroll to position [341, 0]
click at [336, 333] on icon "Next page" at bounding box center [341, 333] width 11 height 11
type input "*"
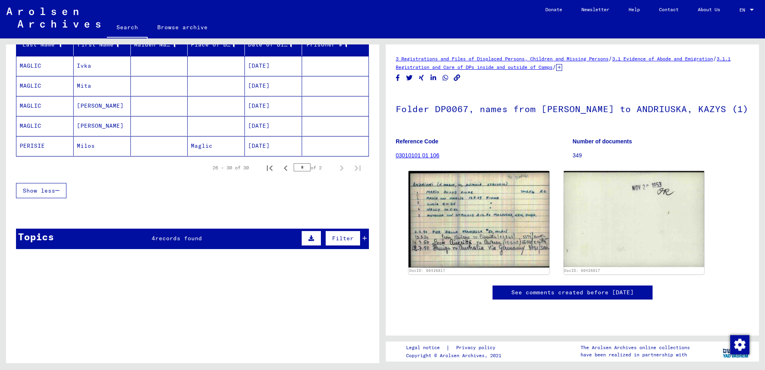
scroll to position [67, 0]
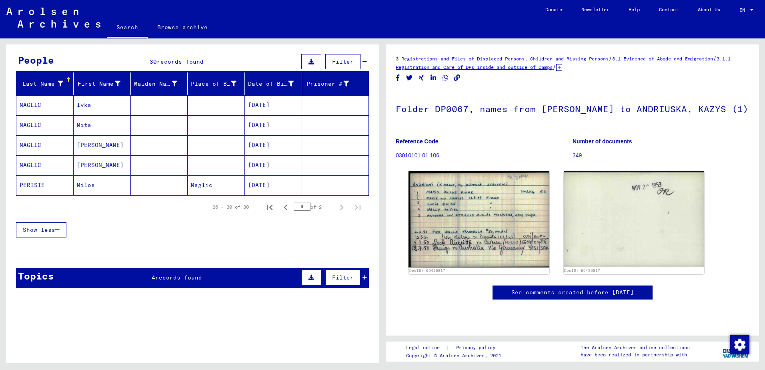
click at [90, 141] on mat-cell "[PERSON_NAME]" at bounding box center [102, 145] width 57 height 20
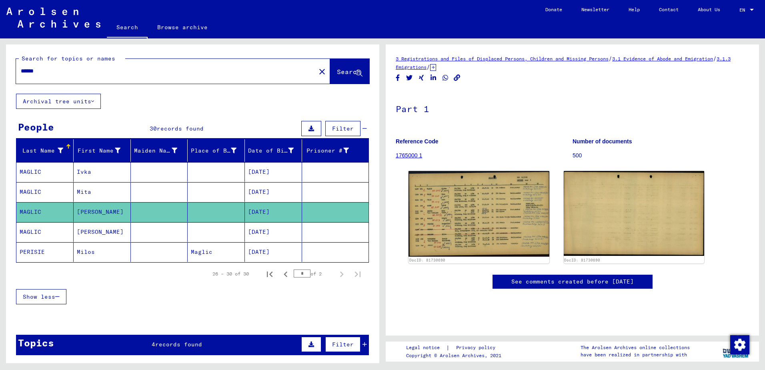
click at [168, 75] on input "******" at bounding box center [166, 71] width 290 height 8
type input "******"
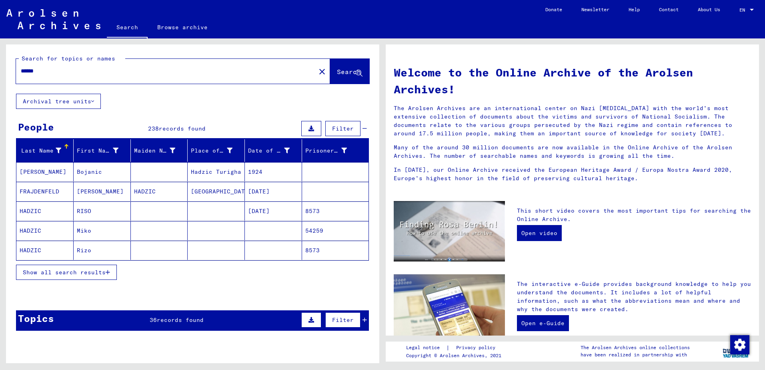
click at [101, 269] on span "Show all search results" at bounding box center [64, 272] width 83 height 7
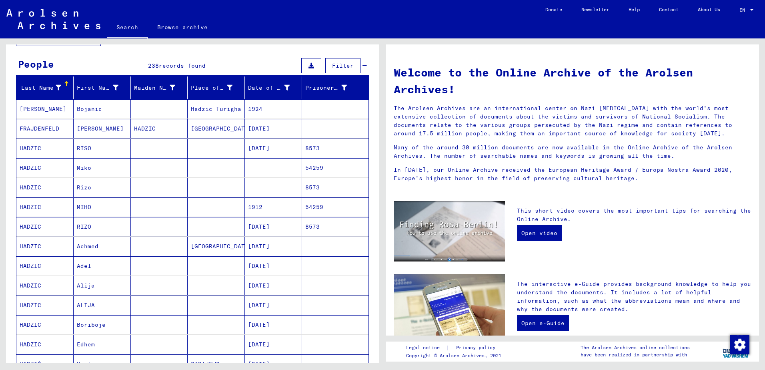
scroll to position [63, 0]
click at [158, 285] on mat-cell at bounding box center [159, 284] width 57 height 19
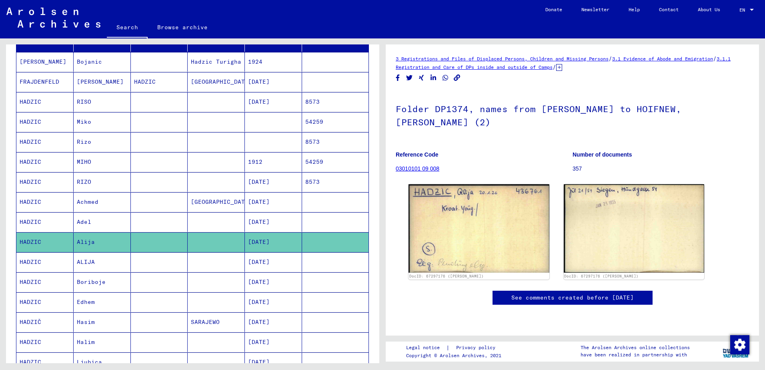
scroll to position [172, 0]
